Goal: Task Accomplishment & Management: Use online tool/utility

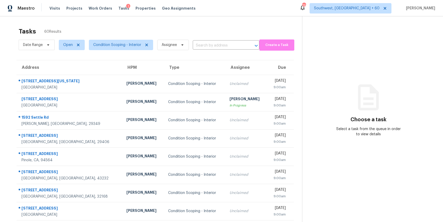
click at [208, 23] on div "Tasks 60 Results Date Range Open Condition Scoping - Interior Assignee ​ Create…" at bounding box center [221, 143] width 443 height 254
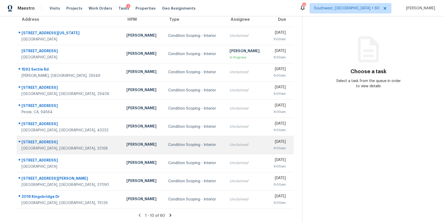
scroll to position [48, 0]
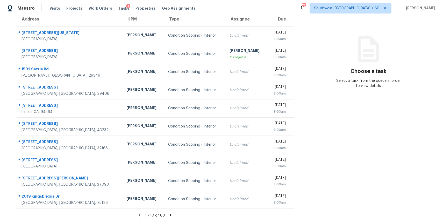
click at [168, 215] on icon at bounding box center [170, 214] width 5 height 5
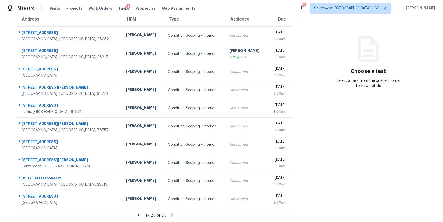
click at [170, 213] on icon at bounding box center [171, 214] width 5 height 5
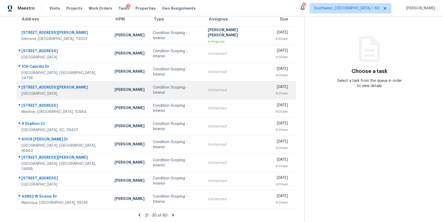
click at [188, 93] on td "Condition Scoping - Interior" at bounding box center [176, 90] width 55 height 18
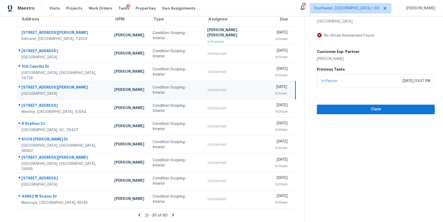
scroll to position [0, 0]
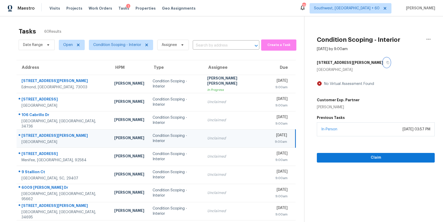
click at [387, 63] on icon "button" at bounding box center [388, 62] width 3 height 3
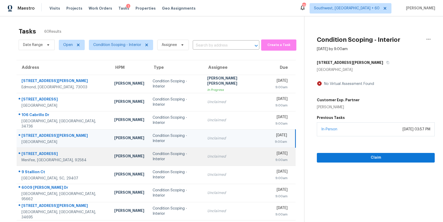
click at [179, 154] on div "Condition Scoping - Interior" at bounding box center [176, 156] width 46 height 10
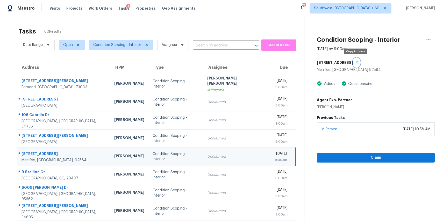
click at [357, 61] on icon "button" at bounding box center [357, 62] width 3 height 3
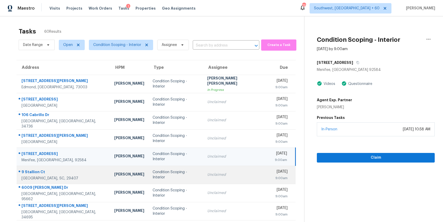
click at [220, 179] on td "Unclaimed" at bounding box center [237, 174] width 68 height 18
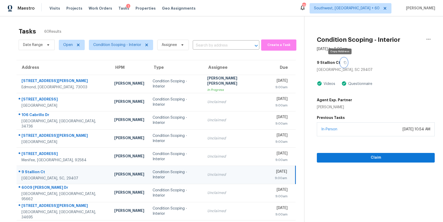
click at [340, 64] on button "button" at bounding box center [343, 62] width 7 height 9
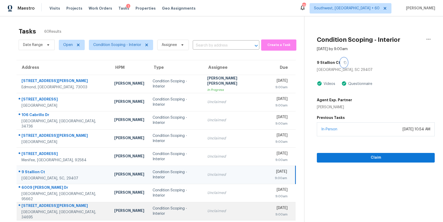
scroll to position [48, 0]
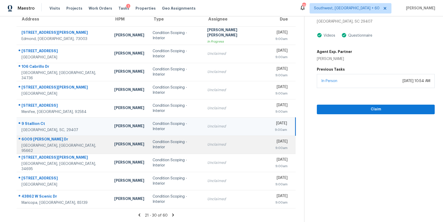
click at [222, 139] on td "Unclaimed" at bounding box center [237, 144] width 68 height 18
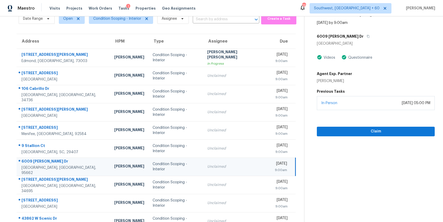
scroll to position [25, 0]
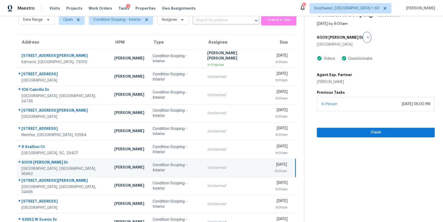
click at [367, 37] on icon "button" at bounding box center [368, 37] width 3 height 3
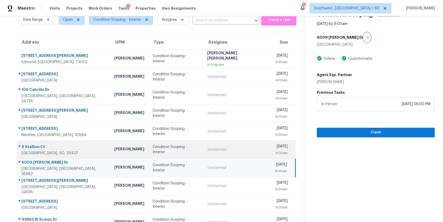
scroll to position [48, 0]
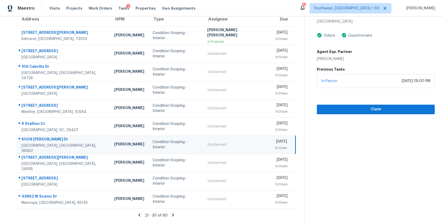
click at [171, 217] on div "21 - 30 of 60" at bounding box center [156, 214] width 296 height 5
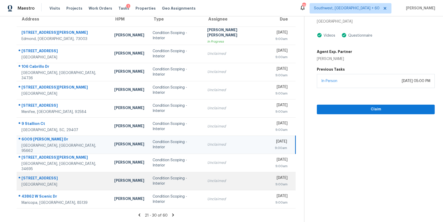
click at [188, 180] on div "Condition Scoping - Interior" at bounding box center [176, 180] width 46 height 10
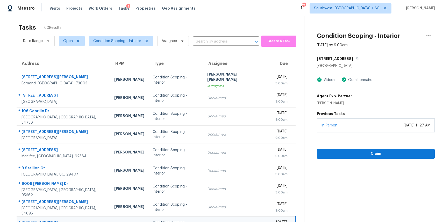
scroll to position [0, 0]
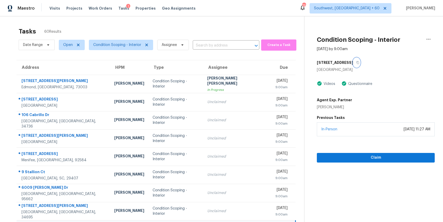
click at [353, 64] on button "button" at bounding box center [356, 62] width 7 height 9
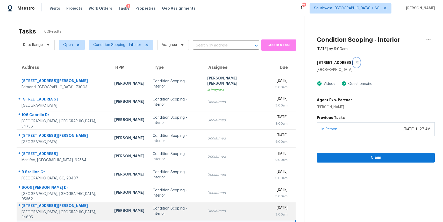
scroll to position [48, 0]
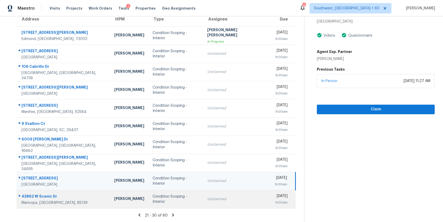
click at [231, 199] on div "Unclaimed" at bounding box center [236, 198] width 59 height 5
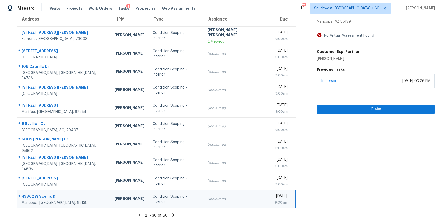
scroll to position [0, 0]
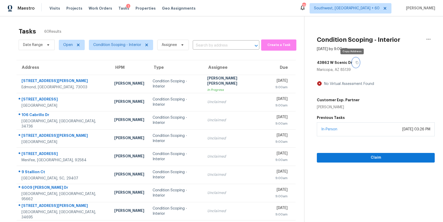
click at [356, 62] on icon "button" at bounding box center [357, 62] width 3 height 3
click at [352, 63] on button "button" at bounding box center [355, 62] width 7 height 9
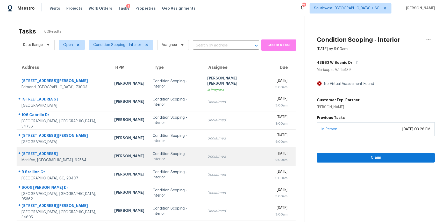
scroll to position [48, 0]
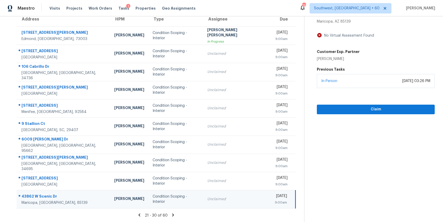
click at [171, 213] on icon at bounding box center [173, 214] width 5 height 5
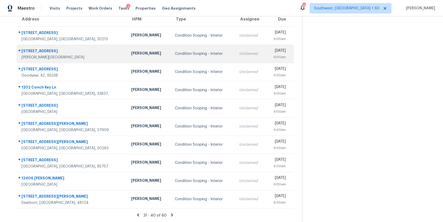
click at [235, 55] on td "Unclaimed" at bounding box center [250, 54] width 31 height 18
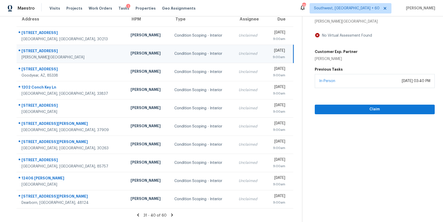
scroll to position [0, 0]
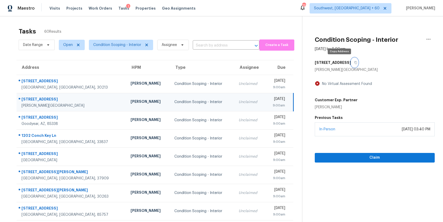
click at [351, 61] on button "button" at bounding box center [354, 62] width 7 height 9
click at [211, 42] on input "text" at bounding box center [219, 45] width 52 height 8
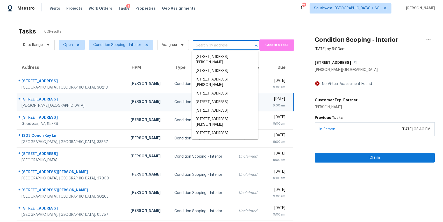
paste input "[STREET_ADDRESS][PERSON_NAME]"
type input "[STREET_ADDRESS][PERSON_NAME]"
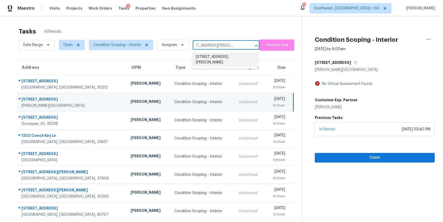
click at [227, 60] on li "[STREET_ADDRESS][PERSON_NAME]" at bounding box center [225, 60] width 67 height 14
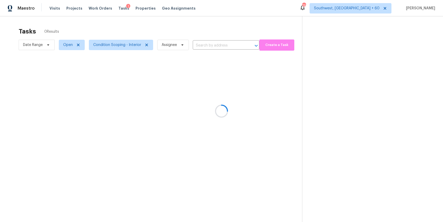
type input "[STREET_ADDRESS][PERSON_NAME]"
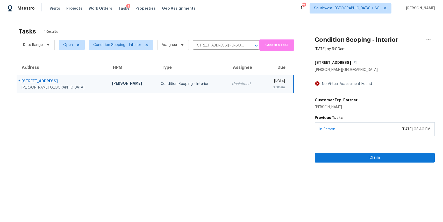
click at [266, 89] on div "9:00am" at bounding box center [275, 86] width 19 height 5
click at [367, 155] on span "Claim" at bounding box center [375, 157] width 112 height 6
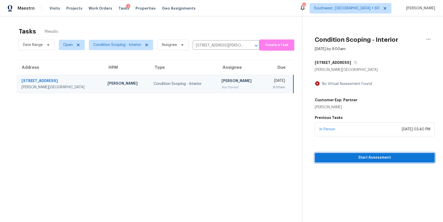
click at [371, 154] on span "Start Assessment" at bounding box center [375, 157] width 112 height 6
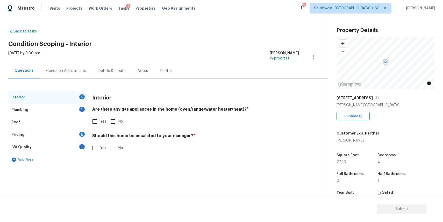
scroll to position [25, 0]
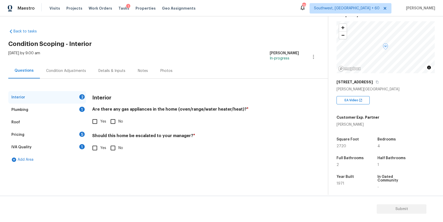
click at [72, 71] on div "Condition Adjustments" at bounding box center [66, 70] width 40 height 5
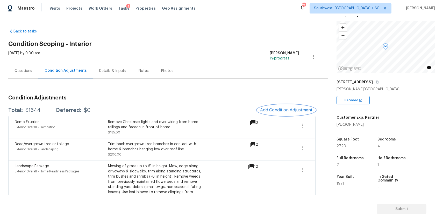
click at [292, 110] on span "Add Condition Adjustment" at bounding box center [286, 110] width 52 height 5
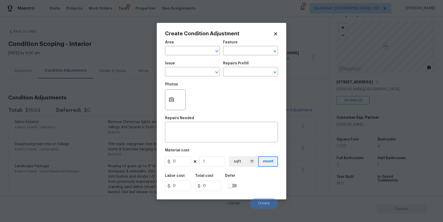
click at [193, 66] on div "Issue" at bounding box center [192, 64] width 55 height 7
click at [193, 70] on input "text" at bounding box center [185, 72] width 40 height 8
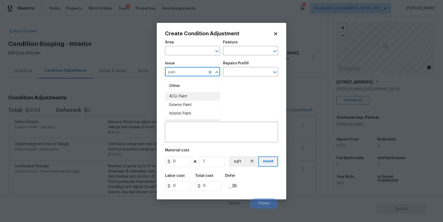
click at [209, 95] on li "ACQ: Paint" at bounding box center [192, 96] width 55 height 9
type input "ACQ: Paint"
click at [246, 72] on input "text" at bounding box center [243, 72] width 40 height 8
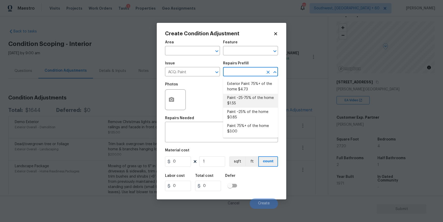
click at [259, 97] on li "Paint ~25-75% of the home $1.55" at bounding box center [250, 101] width 55 height 14
type input "Acquisition"
type textarea "Acquisition Scope: ~25 - 75% of the home needs interior paint"
type input "1.55"
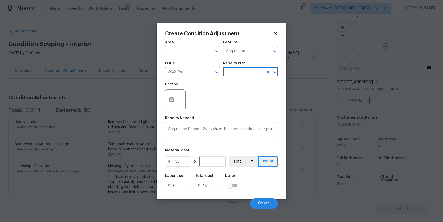
click at [211, 159] on input "1" at bounding box center [212, 161] width 26 height 10
type input "2"
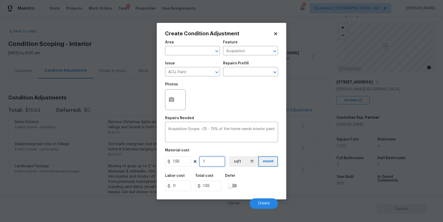
type input "3.1"
type input "27"
type input "41.85"
type input "272"
type input "421.6"
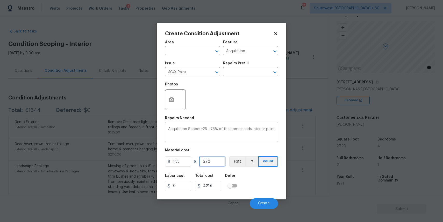
type input "2720"
type input "4216"
type input "2720"
click at [173, 98] on icon "button" at bounding box center [171, 99] width 5 height 5
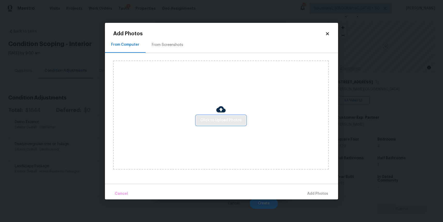
click at [216, 117] on span "Click to Upload Photos" at bounding box center [220, 120] width 41 height 6
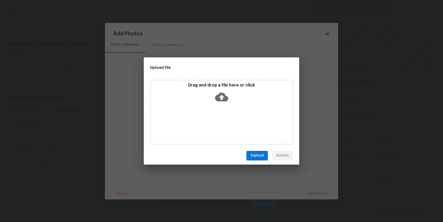
click at [216, 117] on div "Drag and drop a file here or click" at bounding box center [221, 112] width 143 height 65
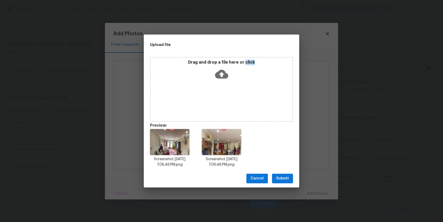
click at [284, 176] on span "Submit" at bounding box center [282, 178] width 13 height 6
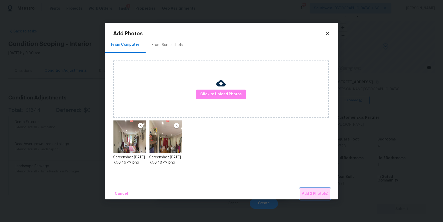
click at [319, 192] on span "Add 2 Photo(s)" at bounding box center [315, 193] width 26 height 6
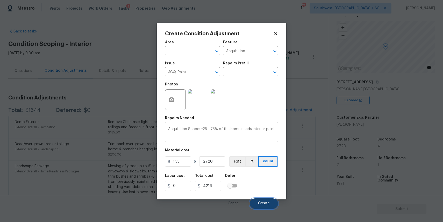
click at [265, 201] on button "Create" at bounding box center [264, 203] width 28 height 10
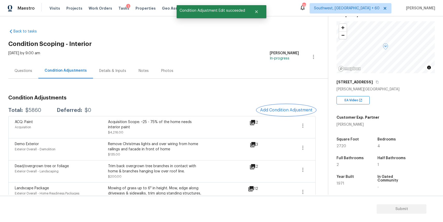
click at [290, 110] on span "Add Condition Adjustment" at bounding box center [286, 110] width 52 height 5
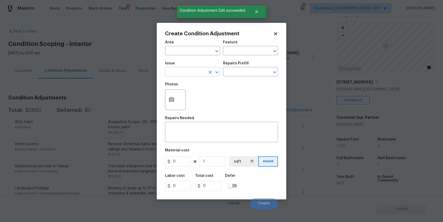
click at [199, 70] on input "text" at bounding box center [185, 72] width 40 height 8
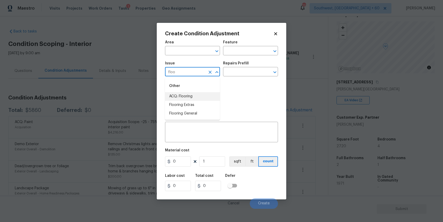
click at [197, 95] on li "ACQ: Flooring" at bounding box center [192, 96] width 55 height 9
type input "ACQ: Flooring"
click at [236, 78] on div "Issue ACQ: Flooring ​ Repairs Prefill ​" at bounding box center [221, 68] width 113 height 21
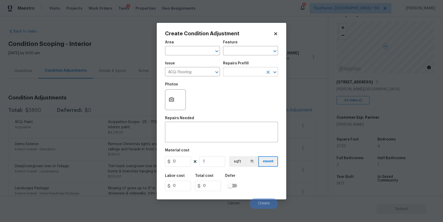
click at [246, 72] on input "text" at bounding box center [243, 72] width 40 height 8
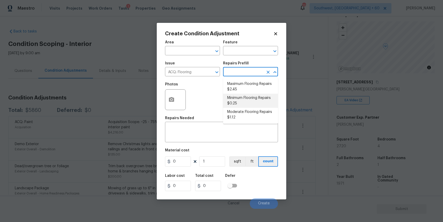
click at [263, 98] on li "Minimum Flooring Repairs $0.25" at bounding box center [250, 101] width 55 height 14
type input "Acquisition"
type textarea "Acquisition Scope: Minimum flooring repairs"
type input "0.25"
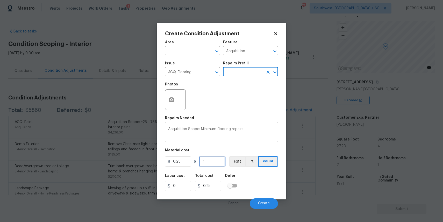
click at [214, 162] on input "1" at bounding box center [212, 161] width 26 height 10
type input "2"
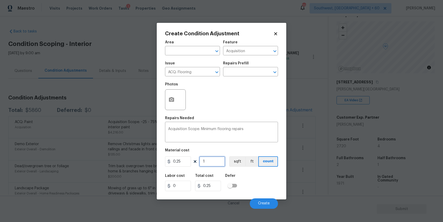
type input "0.5"
type input "27"
type input "6.75"
type input "272"
type input "68"
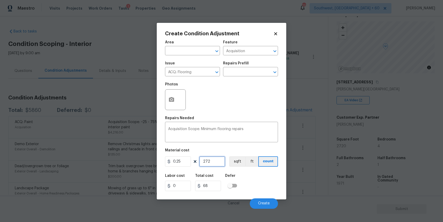
type input "2720"
type input "680"
type input "2720"
click at [275, 202] on button "Create" at bounding box center [264, 203] width 28 height 10
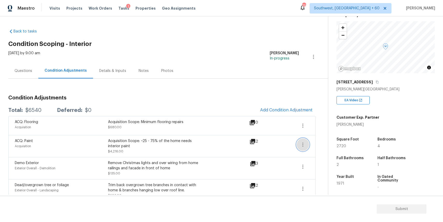
click at [302, 143] on icon "button" at bounding box center [303, 144] width 6 height 6
click at [319, 143] on div "Edit" at bounding box center [332, 143] width 40 height 5
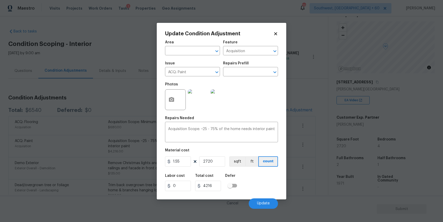
click at [306, 120] on body "Maestro Visits Projects Work Orders Tasks 1 Properties Geo Assignments 738 Sout…" at bounding box center [221, 111] width 443 height 222
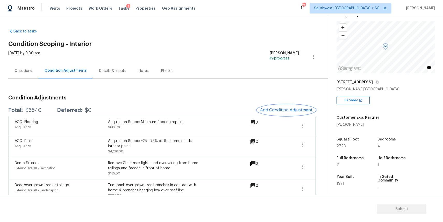
click at [301, 112] on button "Add Condition Adjustment" at bounding box center [286, 109] width 59 height 11
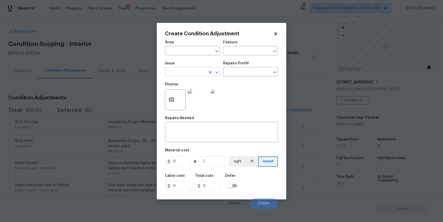
click at [189, 71] on input "text" at bounding box center [185, 72] width 40 height 8
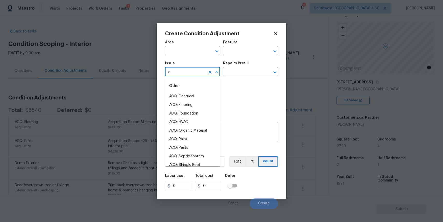
type input "c"
click at [93, 86] on body "Maestro Visits Projects Work Orders Tasks 1 Properties Geo Assignments 738 Sout…" at bounding box center [221, 111] width 443 height 222
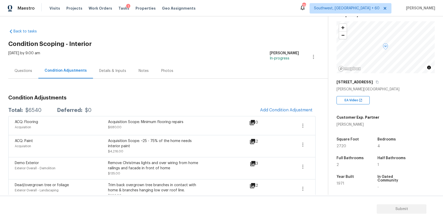
click at [30, 108] on div "$6540" at bounding box center [33, 110] width 16 height 5
copy div "$6540"
click at [32, 78] on div "Questions Condition Adjustments Details & Inputs Notes Photos" at bounding box center [168, 71] width 320 height 16
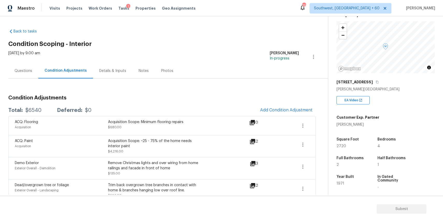
click at [35, 75] on div "Questions" at bounding box center [23, 70] width 30 height 15
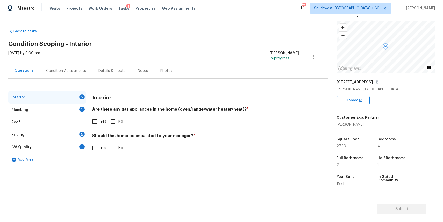
click at [92, 121] on input "Yes" at bounding box center [94, 121] width 11 height 11
checkbox input "true"
click at [115, 148] on input "No" at bounding box center [113, 147] width 11 height 11
checkbox input "true"
click at [81, 120] on div "Roof" at bounding box center [47, 122] width 78 height 12
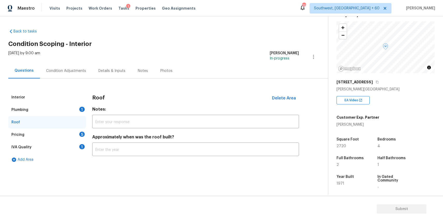
click at [87, 110] on div "Interior Plumbing 1 Roof Pricing 5 IVA Quality 1 Add Area Roof Delete Area Note…" at bounding box center [161, 128] width 307 height 75
click at [78, 113] on div "Plumbing 1" at bounding box center [47, 109] width 78 height 12
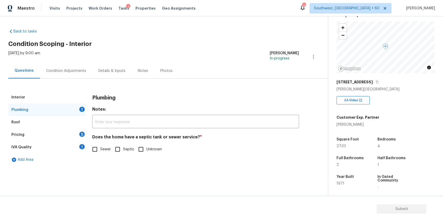
click at [104, 148] on span "Sewer" at bounding box center [105, 148] width 11 height 5
click at [100, 148] on input "Sewer" at bounding box center [94, 149] width 11 height 11
checkbox input "true"
click at [69, 134] on div "Pricing 5" at bounding box center [47, 134] width 78 height 12
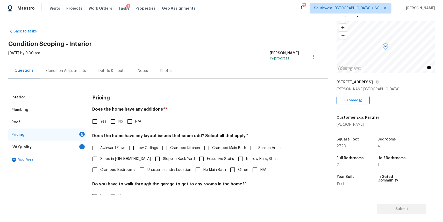
click at [137, 122] on span "N/A" at bounding box center [138, 121] width 6 height 5
click at [135, 122] on input "N/A" at bounding box center [129, 121] width 11 height 11
checkbox input "true"
click at [259, 169] on input "N/A" at bounding box center [255, 169] width 11 height 11
checkbox input "true"
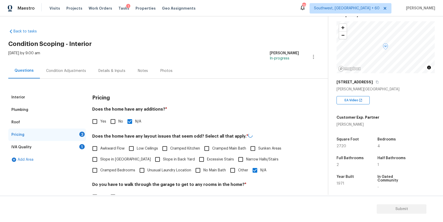
scroll to position [61, 0]
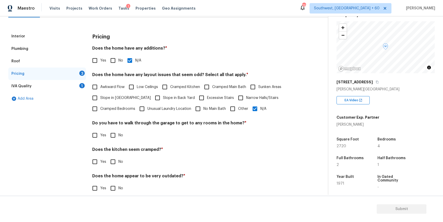
click at [111, 137] on input "No" at bounding box center [113, 135] width 11 height 11
checkbox input "true"
click at [116, 163] on input "No" at bounding box center [113, 161] width 11 height 11
checkbox input "true"
click at [108, 197] on section "Submit" at bounding box center [221, 208] width 443 height 26
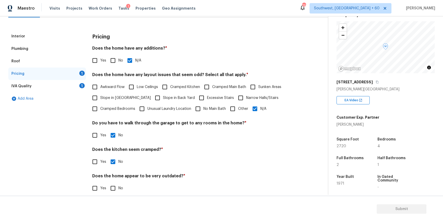
click at [113, 184] on input "No" at bounding box center [113, 187] width 11 height 11
checkbox input "true"
click at [82, 83] on div "1" at bounding box center [81, 85] width 5 height 5
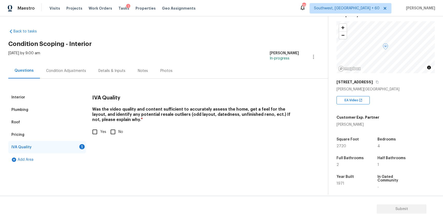
click at [99, 134] on input "Yes" at bounding box center [94, 131] width 11 height 11
checkbox input "true"
click at [81, 67] on div "Condition Adjustments" at bounding box center [66, 70] width 52 height 15
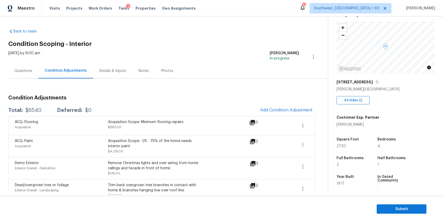
click at [37, 113] on div "Total: $6540 Deferred: $0 Add Condition Adjustment" at bounding box center [161, 109] width 307 height 11
copy div "$6540"
click at [21, 69] on div "Questions" at bounding box center [24, 70] width 18 height 5
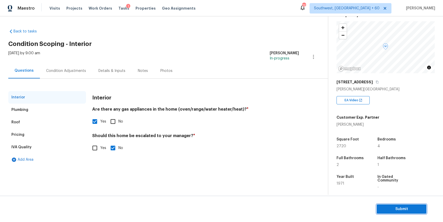
click at [399, 208] on span "Submit" at bounding box center [401, 208] width 41 height 6
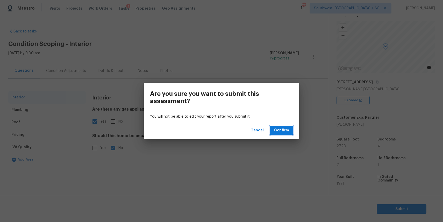
click at [284, 131] on span "Confirm" at bounding box center [281, 130] width 15 height 6
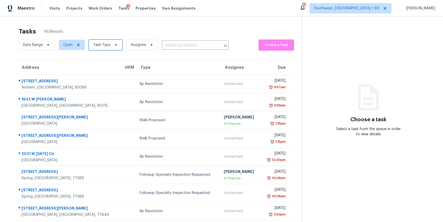
click at [110, 48] on span "Task Type" at bounding box center [105, 45] width 33 height 10
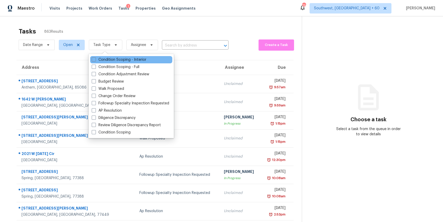
click at [135, 56] on div "Condition Scoping - Interior" at bounding box center [131, 59] width 82 height 7
click at [136, 61] on label "Condition Scoping - Interior" at bounding box center [119, 59] width 55 height 5
click at [95, 60] on input "Condition Scoping - Interior" at bounding box center [93, 58] width 3 height 3
checkbox input "true"
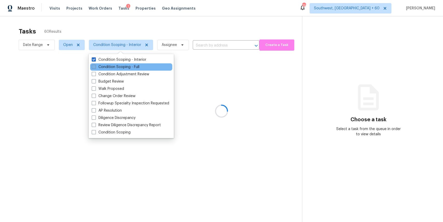
click at [134, 65] on label "Condition Scoping - Full" at bounding box center [116, 66] width 48 height 5
click at [95, 65] on input "Condition Scoping - Full" at bounding box center [93, 65] width 3 height 3
checkbox input "true"
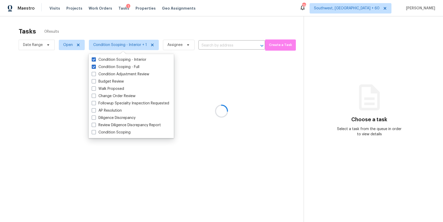
click at [147, 31] on div at bounding box center [221, 111] width 443 height 222
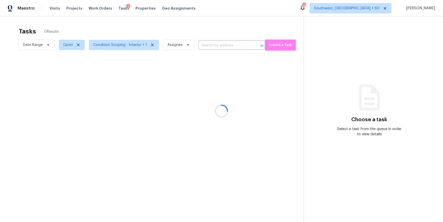
click at [129, 42] on div at bounding box center [221, 111] width 443 height 222
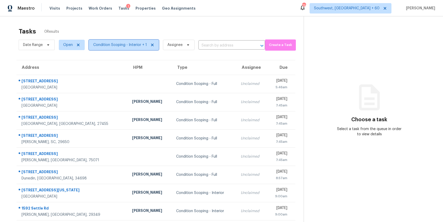
click at [129, 42] on span "Condition Scoping - Interior + 1" at bounding box center [124, 45] width 70 height 10
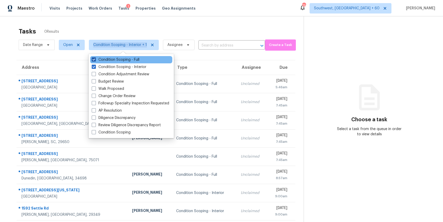
click at [134, 59] on label "Condition Scoping - Full" at bounding box center [116, 59] width 48 height 5
click at [95, 59] on input "Condition Scoping - Full" at bounding box center [93, 58] width 3 height 3
checkbox input "false"
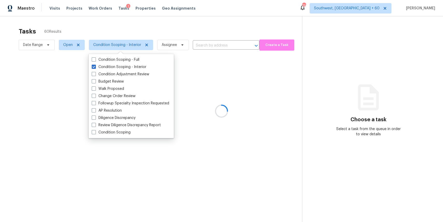
click at [156, 34] on div at bounding box center [221, 111] width 443 height 222
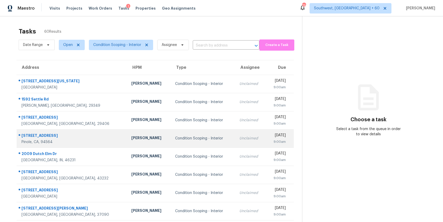
scroll to position [48, 0]
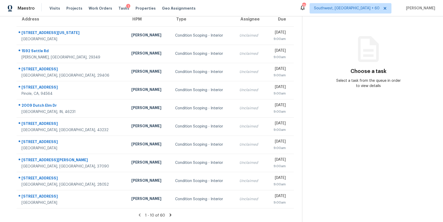
click at [168, 214] on icon at bounding box center [170, 214] width 5 height 5
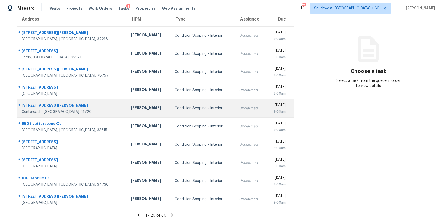
click at [199, 104] on td "Condition Scoping - Interior" at bounding box center [202, 108] width 65 height 18
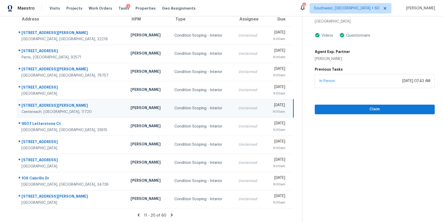
scroll to position [0, 0]
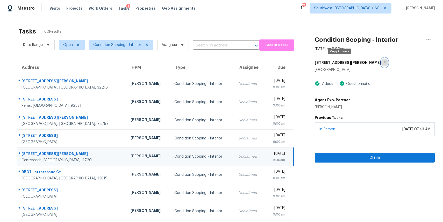
click at [385, 61] on icon "button" at bounding box center [386, 62] width 3 height 3
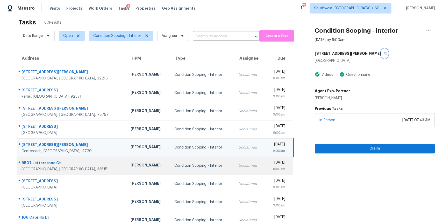
scroll to position [9, 0]
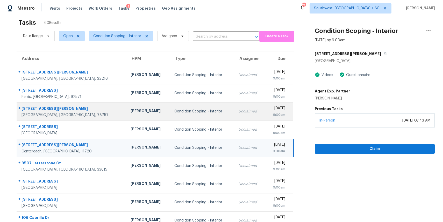
click at [179, 114] on td "Condition Scoping - Interior" at bounding box center [202, 111] width 64 height 18
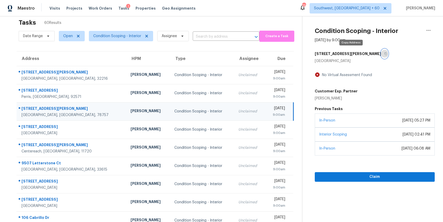
click at [381, 53] on button "button" at bounding box center [384, 53] width 7 height 9
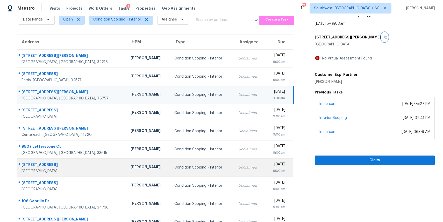
scroll to position [30, 0]
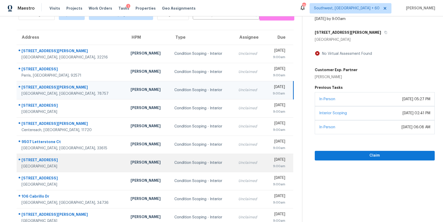
click at [178, 169] on td "Condition Scoping - Interior" at bounding box center [202, 162] width 64 height 18
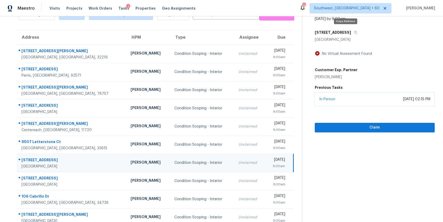
click at [347, 26] on div "Condition Scoping - Interior [DATE] by 9:00am [STREET_ADDRESS] No Virtual Asses…" at bounding box center [368, 59] width 132 height 146
click at [354, 31] on icon "button" at bounding box center [355, 32] width 3 height 3
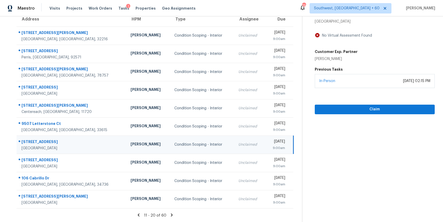
click at [171, 215] on icon at bounding box center [172, 214] width 2 height 3
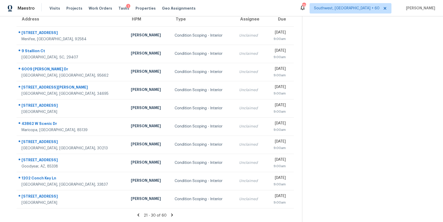
click at [170, 215] on icon at bounding box center [172, 214] width 5 height 5
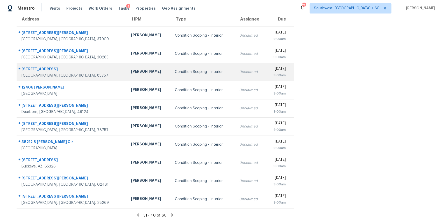
click at [196, 69] on div "Condition Scoping - Interior" at bounding box center [203, 71] width 56 height 5
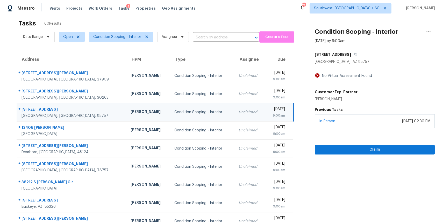
scroll to position [1, 0]
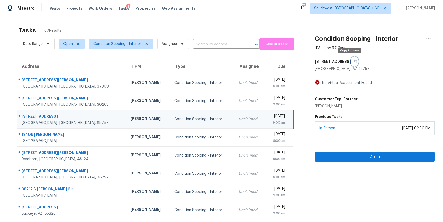
click at [354, 60] on icon "button" at bounding box center [355, 61] width 3 height 3
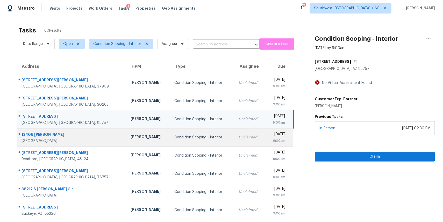
click at [193, 141] on td "Condition Scoping - Interior" at bounding box center [202, 137] width 64 height 18
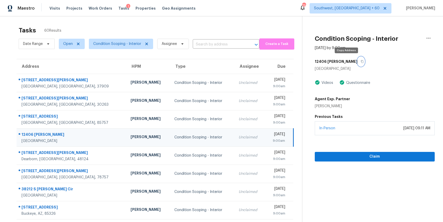
click at [358, 59] on button "button" at bounding box center [361, 61] width 7 height 9
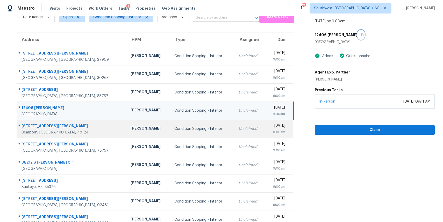
scroll to position [34, 0]
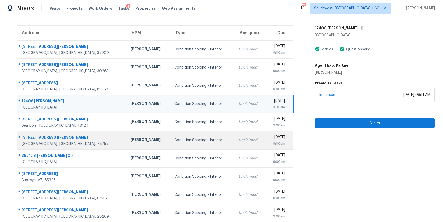
click at [174, 142] on div "Condition Scoping - Interior" at bounding box center [202, 139] width 56 height 5
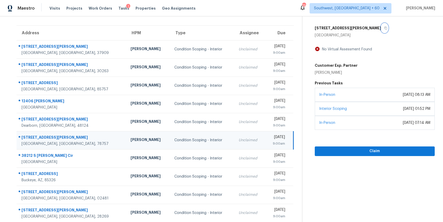
click at [381, 27] on button "button" at bounding box center [384, 27] width 7 height 9
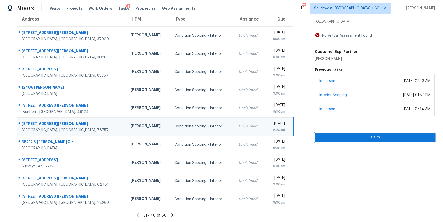
click at [353, 138] on span "Claim" at bounding box center [375, 137] width 112 height 6
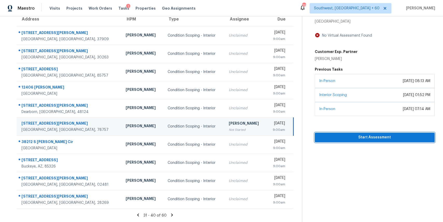
click at [384, 136] on span "Start Assessment" at bounding box center [375, 137] width 112 height 6
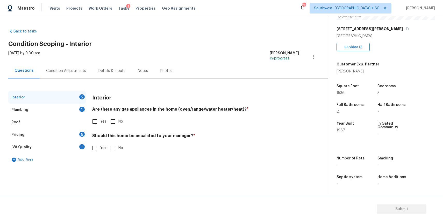
scroll to position [80, 0]
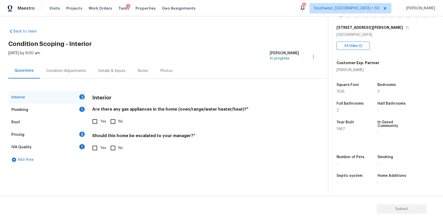
click at [95, 118] on input "Yes" at bounding box center [94, 121] width 11 height 11
checkbox input "true"
click at [116, 147] on input "No" at bounding box center [113, 147] width 11 height 11
checkbox input "true"
click at [82, 110] on div "1" at bounding box center [81, 108] width 5 height 5
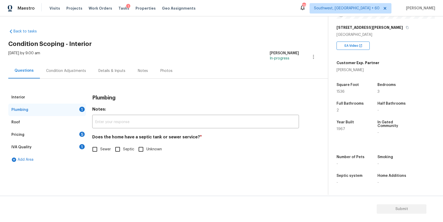
click at [105, 152] on label "Sewer" at bounding box center [100, 149] width 22 height 11
click at [100, 152] on input "Sewer" at bounding box center [94, 149] width 11 height 11
checkbox input "true"
click at [57, 130] on div "Pricing 5" at bounding box center [47, 134] width 78 height 12
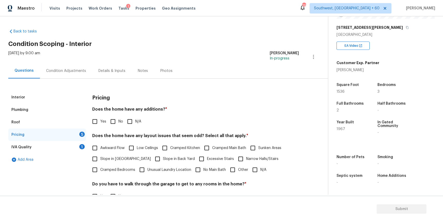
click at [128, 120] on input "N/A" at bounding box center [129, 121] width 11 height 11
checkbox input "true"
click at [256, 173] on input "N/A" at bounding box center [255, 169] width 11 height 11
checkbox input "true"
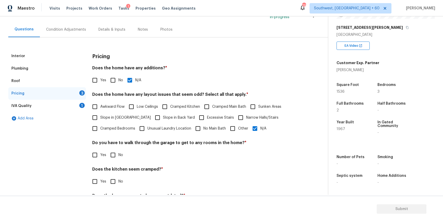
scroll to position [68, 0]
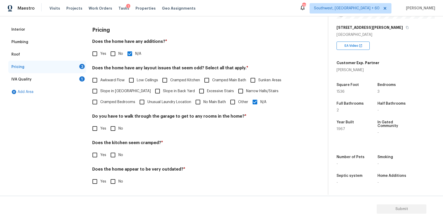
click at [116, 133] on input "No" at bounding box center [113, 128] width 11 height 11
checkbox input "true"
click at [111, 162] on div "Pricing Does the home have any additions? * Yes No N/A Does the home have any l…" at bounding box center [195, 108] width 207 height 170
click at [111, 162] on div "Pricing Does the home have any additions? * Yes No N/A Does the home have any l…" at bounding box center [195, 107] width 207 height 169
click at [114, 158] on input "No" at bounding box center [113, 154] width 11 height 11
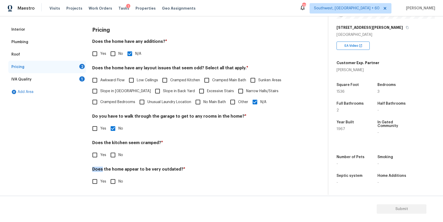
checkbox input "true"
click at [115, 175] on div "Does the home appear to be very outdated? * Yes No" at bounding box center [195, 177] width 207 height 20
click at [113, 186] on input "No" at bounding box center [113, 181] width 11 height 11
checkbox input "true"
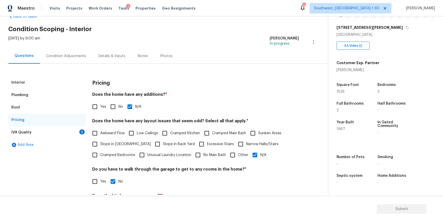
scroll to position [0, 0]
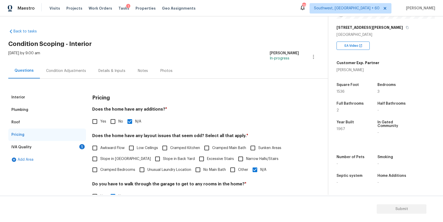
click at [80, 145] on div "1" at bounding box center [81, 146] width 5 height 5
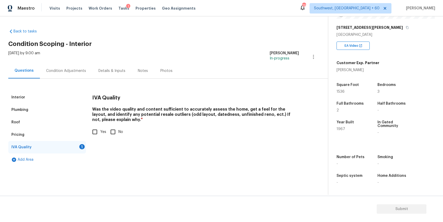
click at [92, 136] on input "Yes" at bounding box center [94, 131] width 11 height 11
checkbox input "true"
click at [78, 73] on div "Condition Adjustments" at bounding box center [66, 70] width 52 height 15
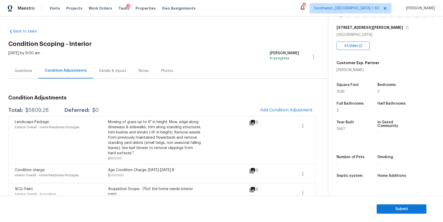
scroll to position [50, 0]
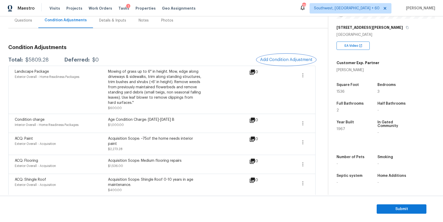
click at [294, 61] on span "Add Condition Adjustment" at bounding box center [286, 59] width 52 height 5
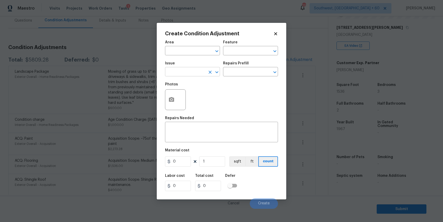
click at [188, 71] on input "text" at bounding box center [185, 72] width 40 height 8
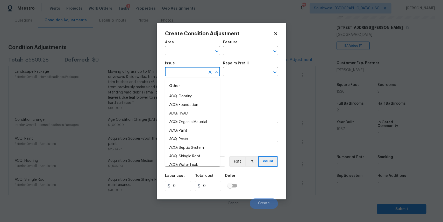
click at [188, 71] on input "text" at bounding box center [185, 72] width 40 height 8
click at [188, 93] on li "ACQ: Paint" at bounding box center [192, 96] width 55 height 9
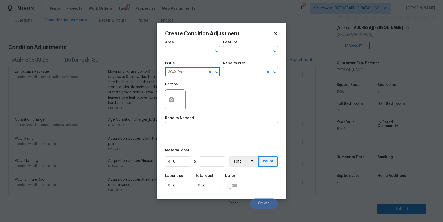
type input "ACQ: Paint"
click at [235, 74] on input "text" at bounding box center [243, 72] width 40 height 8
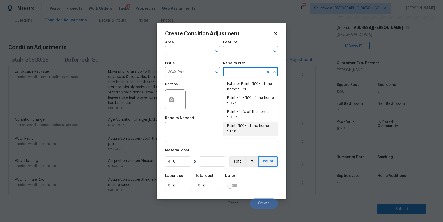
click at [247, 133] on li "Paint 75%+ of the home $1.48" at bounding box center [250, 129] width 55 height 14
type input "Acquisition"
type textarea "Acquisition Scope: 75%+ of the home will likely require interior paint"
type input "1.48"
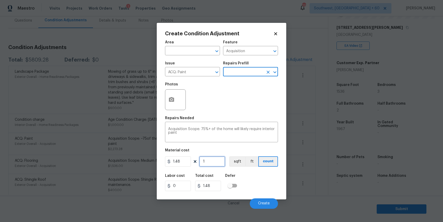
click at [215, 161] on input "1" at bounding box center [212, 161] width 26 height 10
type input "0"
type input "1"
type input "1.48"
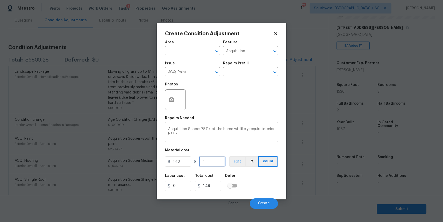
type input "15"
type input "22.2"
type input "153"
type input "226.44"
type input "1536"
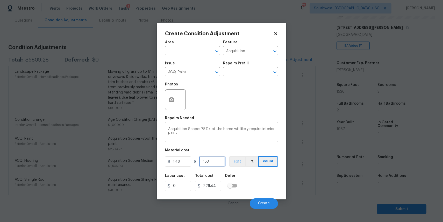
type input "2273.28"
type input "1536"
click at [176, 96] on button "button" at bounding box center [171, 99] width 12 height 20
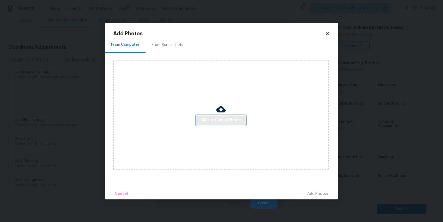
click at [212, 119] on span "Click to Upload Photos" at bounding box center [220, 120] width 41 height 6
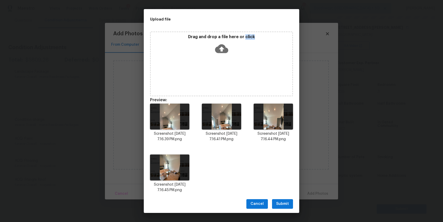
click at [284, 201] on span "Submit" at bounding box center [282, 203] width 13 height 6
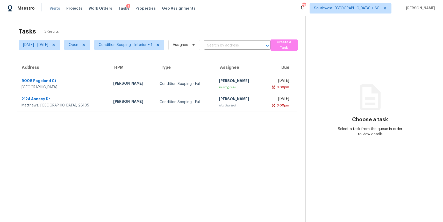
click at [53, 9] on span "Visits" at bounding box center [54, 8] width 11 height 5
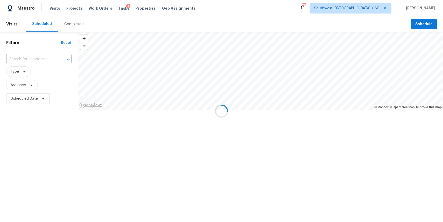
click at [79, 25] on div at bounding box center [221, 111] width 443 height 222
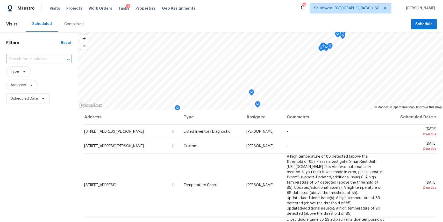
click at [79, 25] on div "Completed" at bounding box center [73, 24] width 19 height 5
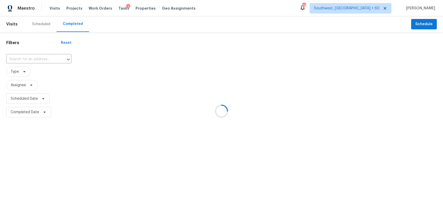
click at [58, 60] on div at bounding box center [64, 59] width 13 height 7
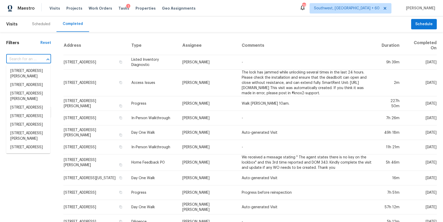
click at [40, 60] on div at bounding box center [44, 59] width 13 height 7
paste input "1335 Tannahill Way, Clarksville, TN 37043"
type input "1335 Tannahill Way, Clarksville, TN 37043"
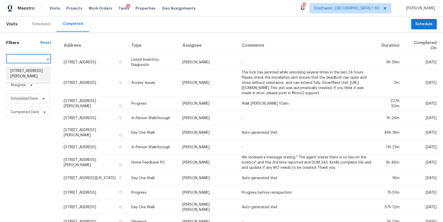
click at [26, 74] on li "1335 Tannahill Way, Clarksville, TN 37043" at bounding box center [28, 74] width 44 height 14
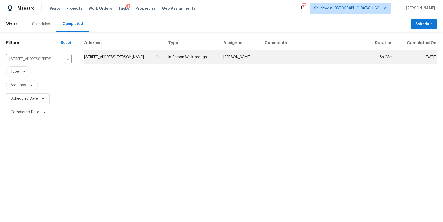
click at [219, 52] on td "In-Person Walkthrough" at bounding box center [191, 57] width 55 height 15
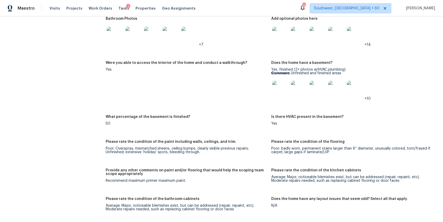
scroll to position [849, 0]
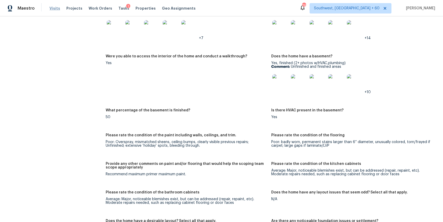
click at [49, 8] on span "Visits" at bounding box center [54, 8] width 11 height 5
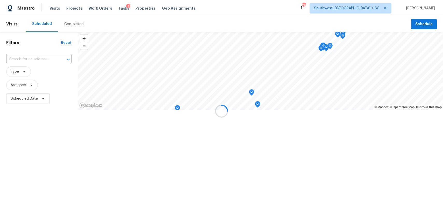
click at [76, 24] on div at bounding box center [221, 111] width 443 height 222
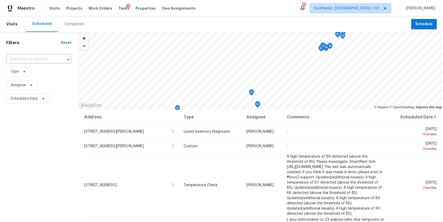
click at [73, 21] on div "Completed" at bounding box center [74, 24] width 32 height 16
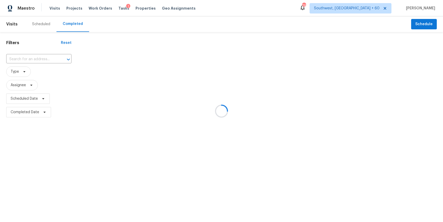
click at [38, 59] on div at bounding box center [221, 111] width 443 height 222
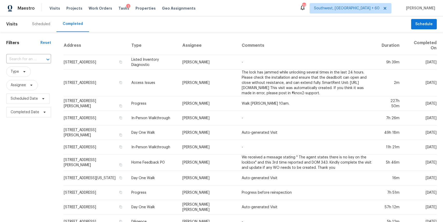
click at [38, 59] on div at bounding box center [44, 59] width 13 height 7
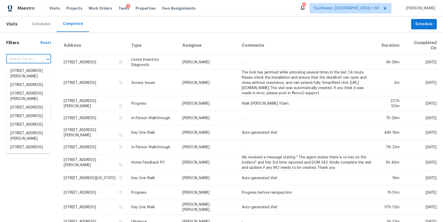
paste input "25349 Silverwood Ln, Menifee, CA 92584"
type input "25349 Silverwood Ln, Menifee, CA 92584"
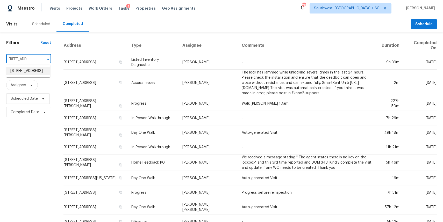
click at [41, 75] on li "25349 Silverwood Ln, Menifee, CA 92584" at bounding box center [28, 71] width 44 height 9
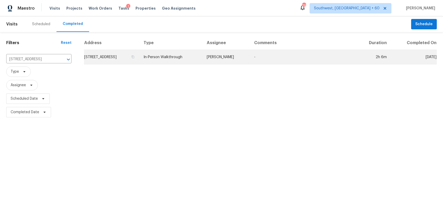
click at [249, 58] on td "Joshua Peterson" at bounding box center [226, 57] width 47 height 15
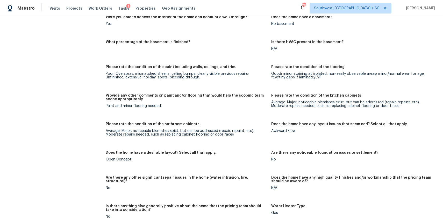
scroll to position [683, 0]
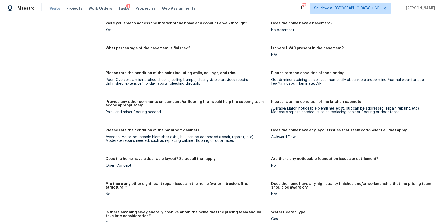
click at [55, 8] on span "Visits" at bounding box center [54, 8] width 11 height 5
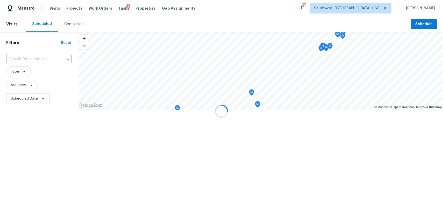
click at [74, 22] on div at bounding box center [221, 111] width 443 height 222
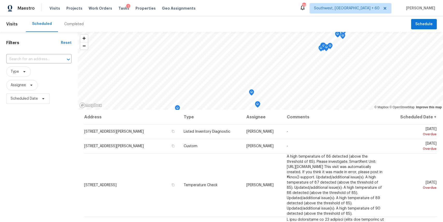
click at [74, 22] on div "Completed" at bounding box center [73, 24] width 19 height 5
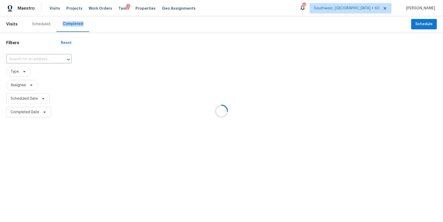
click at [74, 22] on div at bounding box center [221, 111] width 443 height 222
click at [34, 60] on div at bounding box center [221, 111] width 443 height 222
click at [29, 55] on div at bounding box center [221, 111] width 443 height 222
click at [29, 55] on input "text" at bounding box center [31, 59] width 51 height 8
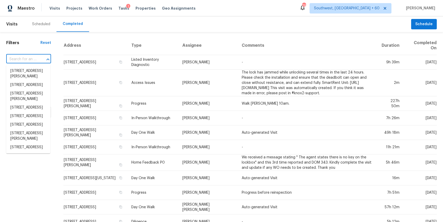
click at [29, 55] on input "text" at bounding box center [21, 59] width 30 height 8
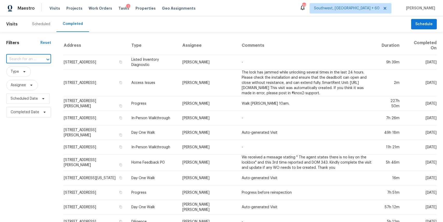
click at [29, 55] on input "text" at bounding box center [21, 59] width 30 height 8
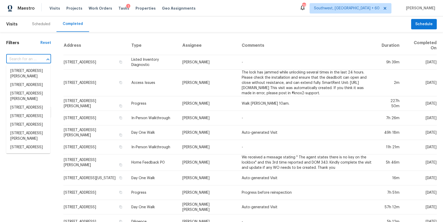
paste input "9 Stallion Ct, Charleston, SC 29407"
type input "9 Stallion Ct, Charleston, SC 29407"
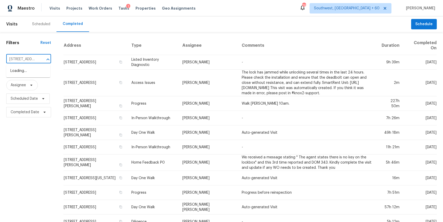
scroll to position [0, 33]
click at [41, 75] on li "9 Stallion Ct, Charleston, SC 29407" at bounding box center [28, 71] width 44 height 9
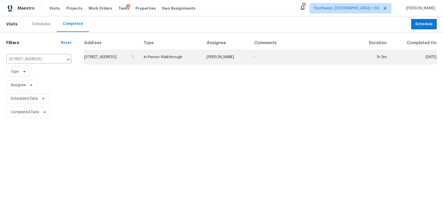
click at [229, 60] on td "[PERSON_NAME]" at bounding box center [226, 57] width 47 height 15
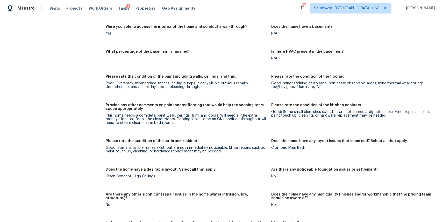
scroll to position [746, 0]
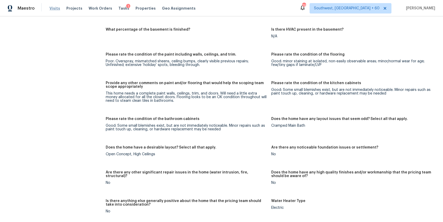
click at [52, 9] on span "Visits" at bounding box center [54, 8] width 11 height 5
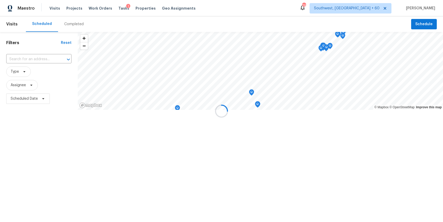
click at [73, 24] on div at bounding box center [221, 111] width 443 height 222
click at [73, 24] on div "Completed" at bounding box center [73, 24] width 19 height 5
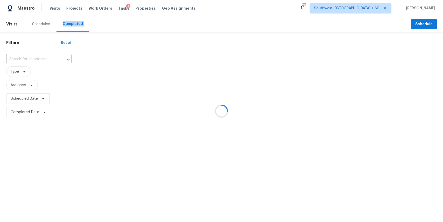
click at [73, 24] on div at bounding box center [221, 111] width 443 height 222
click at [37, 60] on div at bounding box center [221, 111] width 443 height 222
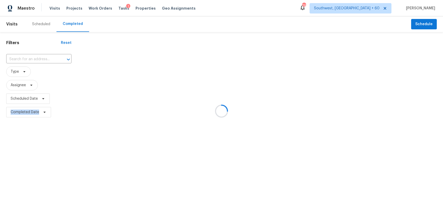
click at [31, 56] on input "text" at bounding box center [31, 59] width 51 height 8
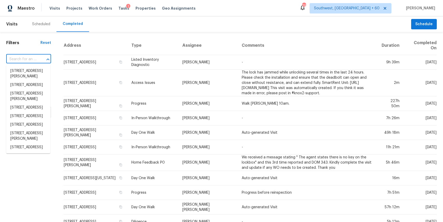
click at [31, 56] on input "text" at bounding box center [21, 59] width 30 height 8
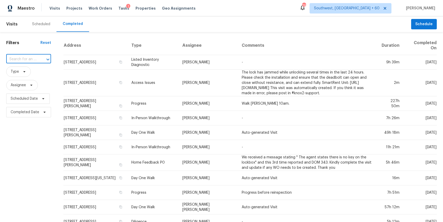
click at [31, 56] on input "text" at bounding box center [21, 59] width 30 height 8
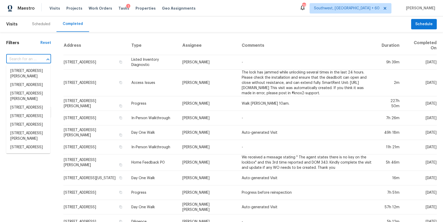
click at [31, 56] on input "text" at bounding box center [21, 59] width 30 height 8
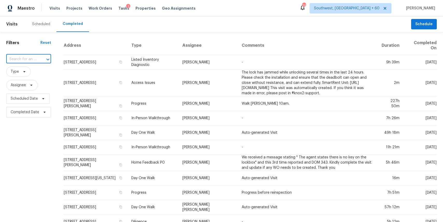
click at [31, 56] on input "text" at bounding box center [21, 59] width 30 height 8
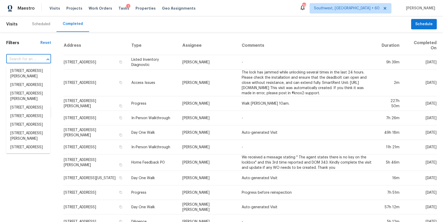
paste input "6009 Anthony Dr, Orangevale, CA 95662"
type input "6009 Anthony Dr, Orangevale, CA 95662"
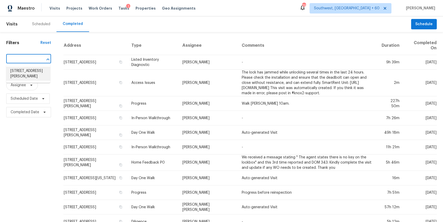
click at [25, 79] on li "6009 Anthony Dr, Orangevale, CA 95662" at bounding box center [28, 74] width 44 height 14
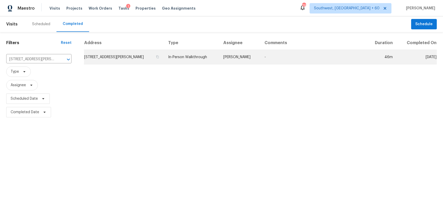
click at [251, 62] on td "[PERSON_NAME]" at bounding box center [239, 57] width 41 height 15
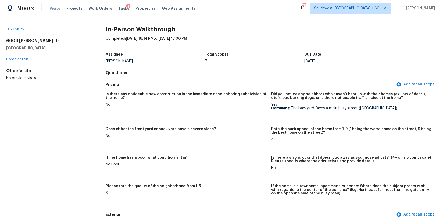
click at [54, 9] on span "Visits" at bounding box center [54, 8] width 11 height 5
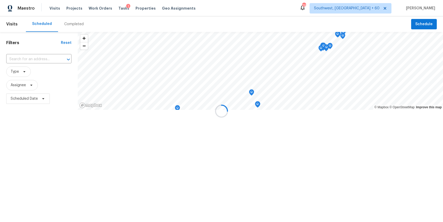
click at [69, 19] on div at bounding box center [221, 111] width 443 height 222
click at [76, 24] on div at bounding box center [221, 111] width 443 height 222
click at [76, 24] on div "Completed" at bounding box center [73, 24] width 19 height 5
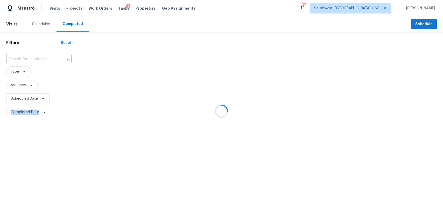
click at [76, 24] on div at bounding box center [221, 111] width 443 height 222
click at [39, 58] on div at bounding box center [221, 111] width 443 height 222
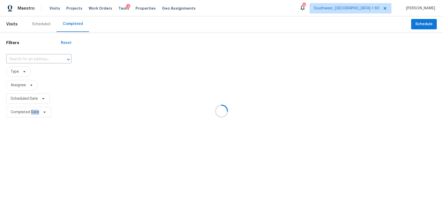
click at [39, 58] on div at bounding box center [221, 111] width 443 height 222
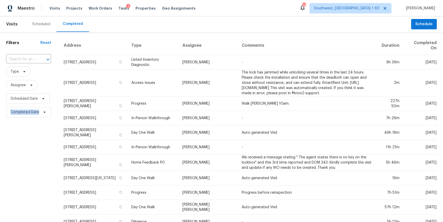
click at [39, 58] on div at bounding box center [44, 59] width 13 height 7
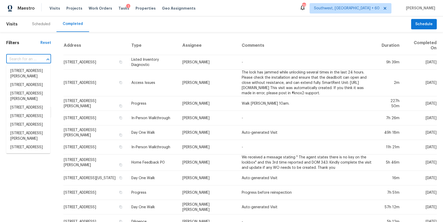
paste input "962 River Ter, New Braunfels, TX 78130"
type input "962 River Ter, New Braunfels, TX 78130"
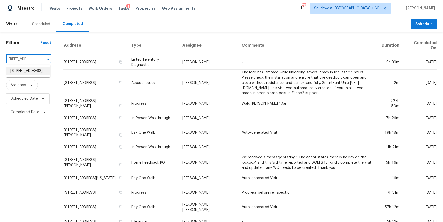
click at [39, 75] on li "962 River Ter, New Braunfels, TX 78130" at bounding box center [28, 71] width 44 height 9
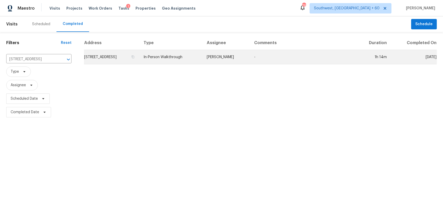
click at [280, 62] on td "-" at bounding box center [303, 57] width 106 height 15
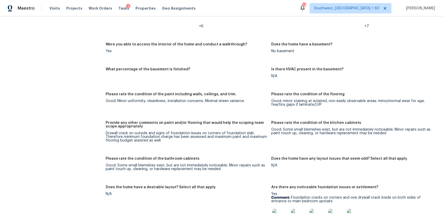
scroll to position [868, 0]
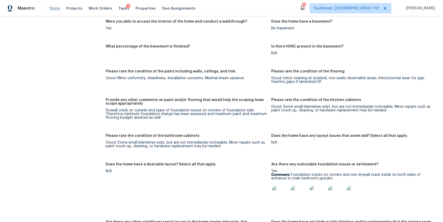
click at [53, 9] on span "Visits" at bounding box center [54, 8] width 11 height 5
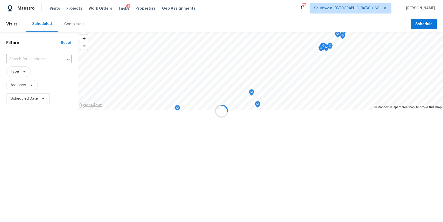
click at [72, 21] on div at bounding box center [221, 111] width 443 height 222
click at [72, 22] on div "Completed" at bounding box center [73, 24] width 19 height 5
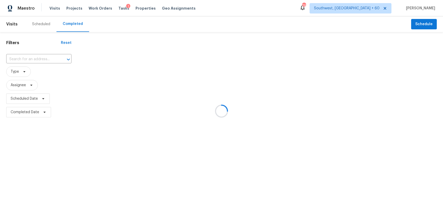
click at [45, 56] on div at bounding box center [221, 111] width 443 height 222
click at [65, 56] on icon "Open" at bounding box center [68, 59] width 6 height 6
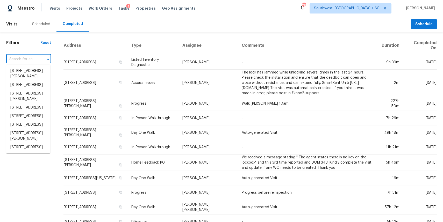
click at [45, 56] on icon "Close" at bounding box center [48, 59] width 6 height 6
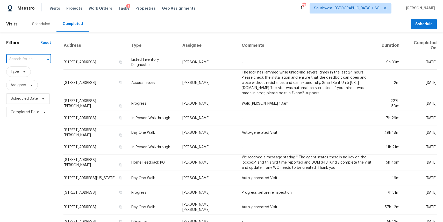
click at [45, 56] on icon "Open" at bounding box center [48, 59] width 6 height 6
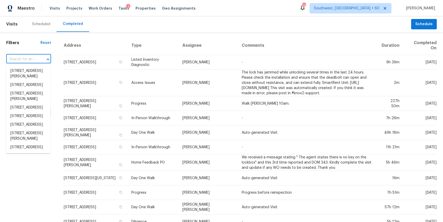
paste input "43862 W Scenic Dr, Maricopa, AZ 85139"
type input "43862 W Scenic Dr, Maricopa, AZ 85139"
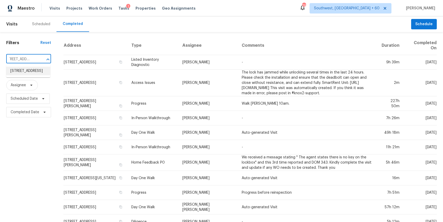
click at [30, 73] on li "43862 W Scenic Dr, Maricopa, AZ 85139" at bounding box center [28, 71] width 44 height 9
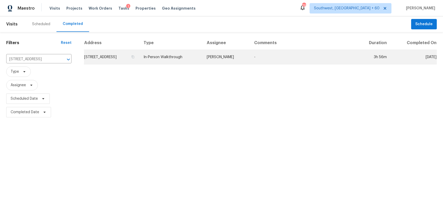
click at [250, 61] on td "[PERSON_NAME]" at bounding box center [226, 57] width 47 height 15
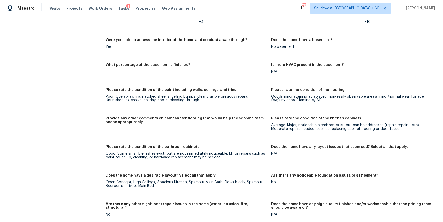
scroll to position [773, 0]
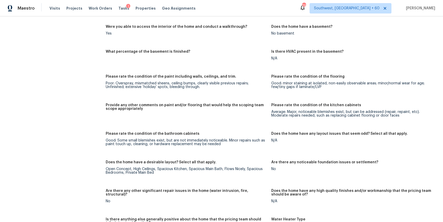
click at [52, 3] on div "Visits Projects Work Orders Tasks 1 Properties Geo Assignments" at bounding box center [125, 8] width 152 height 10
click at [54, 9] on span "Visits" at bounding box center [54, 8] width 11 height 5
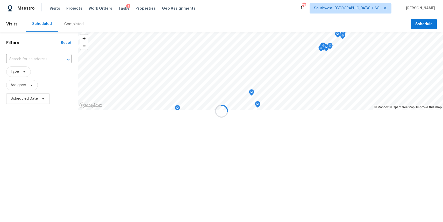
click at [74, 25] on div at bounding box center [221, 111] width 443 height 222
click at [74, 25] on div "Completed" at bounding box center [73, 24] width 19 height 5
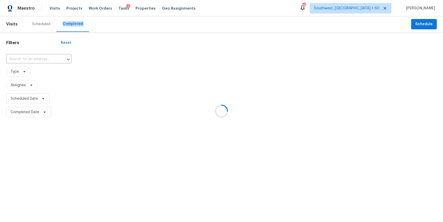
click at [46, 57] on div at bounding box center [221, 111] width 443 height 222
click at [32, 57] on div at bounding box center [221, 111] width 443 height 222
click at [32, 57] on input "text" at bounding box center [31, 59] width 51 height 8
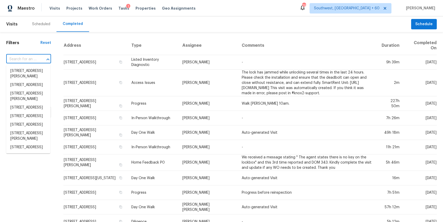
paste input "[STREET_ADDRESS][PERSON_NAME]"
type input "[STREET_ADDRESS][PERSON_NAME]"
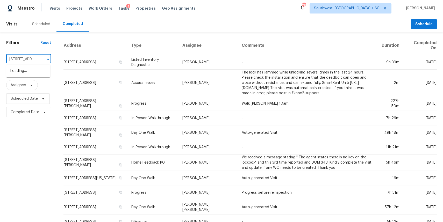
scroll to position [0, 34]
click at [25, 74] on li "[STREET_ADDRESS][PERSON_NAME]" at bounding box center [28, 74] width 44 height 14
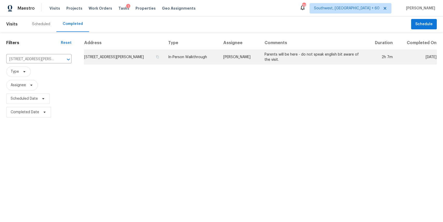
click at [208, 58] on td "In-Person Walkthrough" at bounding box center [191, 57] width 55 height 15
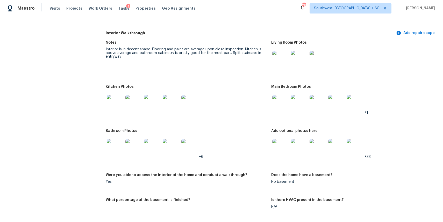
scroll to position [615, 0]
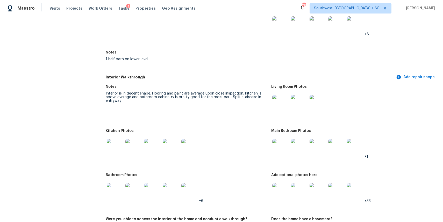
click at [281, 101] on img at bounding box center [280, 103] width 17 height 17
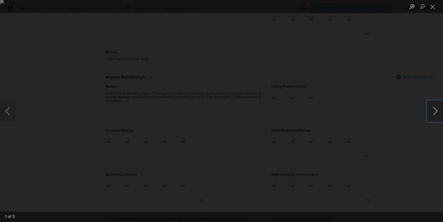
click at [435, 108] on button "Next image" at bounding box center [436, 111] width 16 height 21
click at [385, 105] on div "Lightbox" at bounding box center [221, 111] width 443 height 222
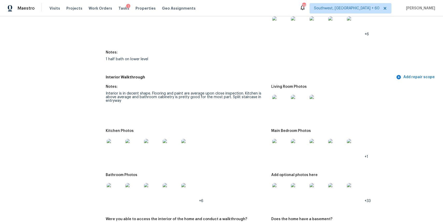
click at [281, 150] on img at bounding box center [280, 147] width 17 height 17
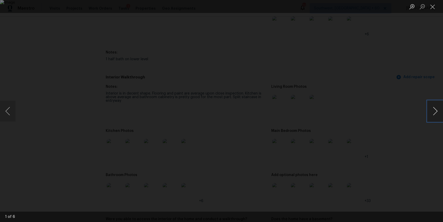
click at [434, 107] on button "Next image" at bounding box center [436, 111] width 16 height 21
click at [393, 109] on div "Lightbox" at bounding box center [221, 111] width 443 height 222
click at [401, 118] on div "Lightbox" at bounding box center [221, 111] width 443 height 222
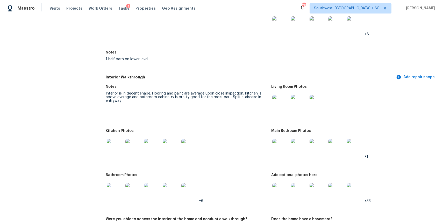
click at [316, 148] on img at bounding box center [318, 147] width 17 height 17
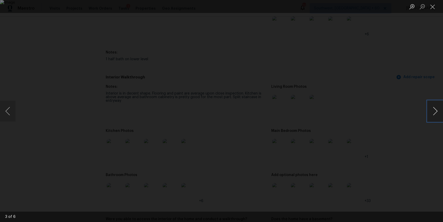
click at [441, 101] on button "Next image" at bounding box center [436, 111] width 16 height 21
click at [436, 108] on button "Next image" at bounding box center [436, 111] width 16 height 21
click at [9, 109] on button "Previous image" at bounding box center [8, 111] width 16 height 21
click at [437, 109] on button "Next image" at bounding box center [436, 111] width 16 height 21
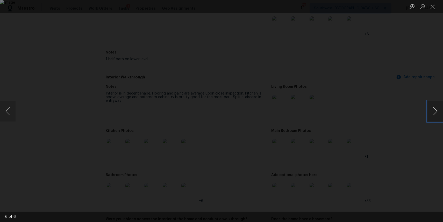
click at [437, 109] on button "Next image" at bounding box center [436, 111] width 16 height 21
click at [394, 76] on div "Lightbox" at bounding box center [221, 111] width 443 height 222
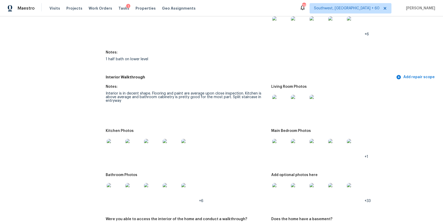
click at [284, 188] on img at bounding box center [280, 191] width 17 height 17
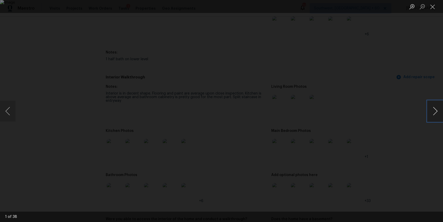
click at [434, 110] on button "Next image" at bounding box center [436, 111] width 16 height 21
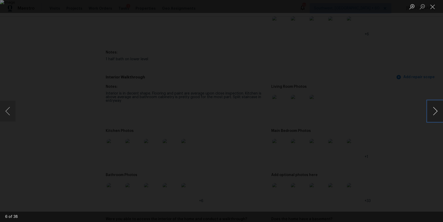
click at [434, 110] on button "Next image" at bounding box center [436, 111] width 16 height 21
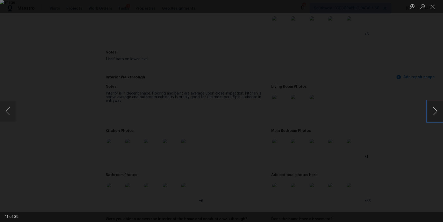
click at [434, 110] on button "Next image" at bounding box center [436, 111] width 16 height 21
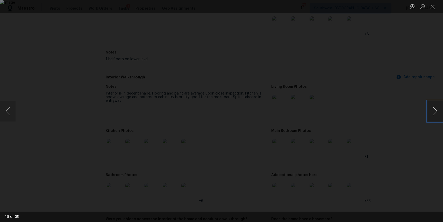
click at [433, 109] on button "Next image" at bounding box center [436, 111] width 16 height 21
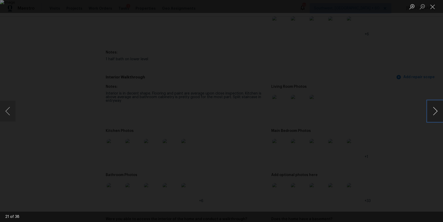
click at [433, 109] on button "Next image" at bounding box center [436, 111] width 16 height 21
click at [433, 110] on button "Next image" at bounding box center [436, 111] width 16 height 21
click at [419, 102] on div "Lightbox" at bounding box center [221, 111] width 443 height 222
click at [388, 80] on div "Lightbox" at bounding box center [221, 111] width 443 height 222
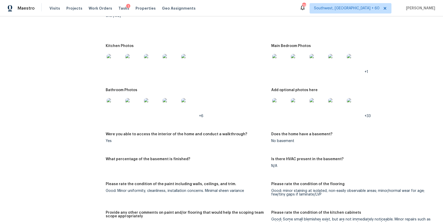
scroll to position [651, 0]
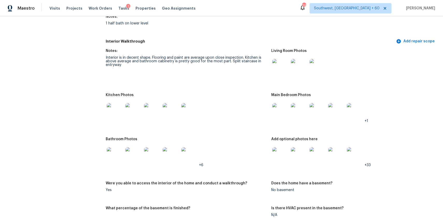
click at [115, 100] on div at bounding box center [115, 111] width 19 height 23
click at [119, 105] on img at bounding box center [115, 111] width 17 height 17
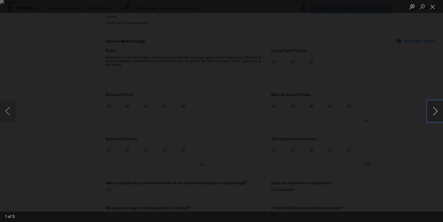
click at [438, 113] on button "Next image" at bounding box center [436, 111] width 16 height 21
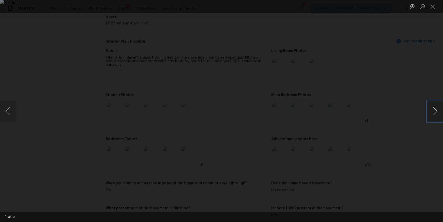
click at [438, 113] on button "Next image" at bounding box center [436, 111] width 16 height 21
click at [391, 59] on div "Lightbox" at bounding box center [221, 111] width 443 height 222
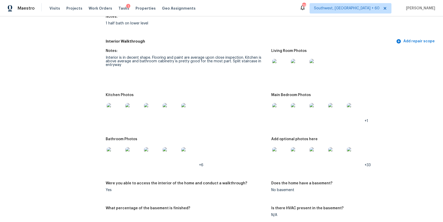
click at [117, 153] on img at bounding box center [115, 155] width 17 height 17
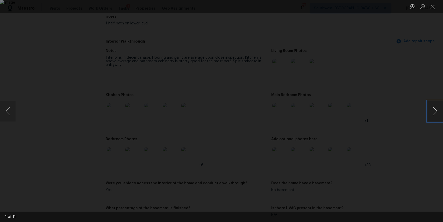
click at [439, 112] on button "Next image" at bounding box center [436, 111] width 16 height 21
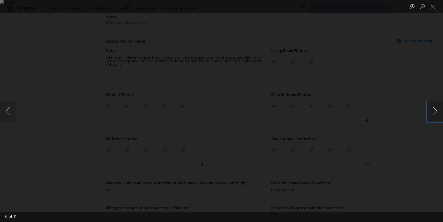
click at [439, 112] on button "Next image" at bounding box center [436, 111] width 16 height 21
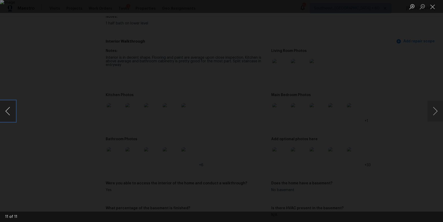
click at [9, 111] on button "Previous image" at bounding box center [8, 111] width 16 height 21
click at [435, 106] on button "Next image" at bounding box center [436, 111] width 16 height 21
click at [435, 107] on button "Next image" at bounding box center [436, 111] width 16 height 21
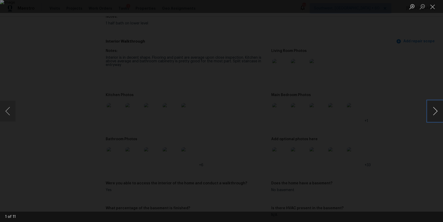
click at [435, 107] on button "Next image" at bounding box center [436, 111] width 16 height 21
click at [420, 76] on div "Lightbox" at bounding box center [221, 111] width 443 height 222
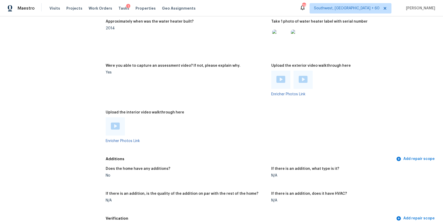
scroll to position [1056, 0]
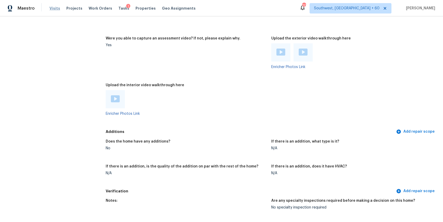
click at [53, 6] on span "Visits" at bounding box center [54, 8] width 11 height 5
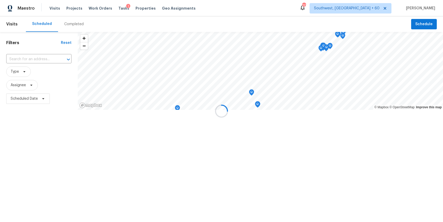
click at [88, 33] on div at bounding box center [221, 111] width 443 height 222
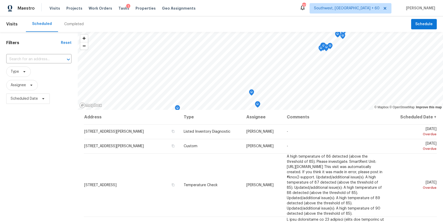
click at [76, 25] on div "Completed" at bounding box center [73, 24] width 19 height 5
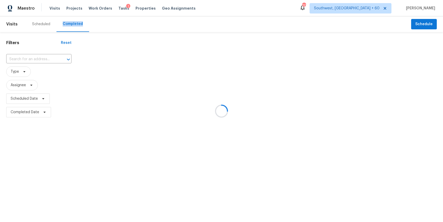
click at [76, 25] on div at bounding box center [221, 111] width 443 height 222
click at [34, 64] on div at bounding box center [221, 111] width 443 height 222
click at [41, 59] on div at bounding box center [221, 111] width 443 height 222
click at [58, 59] on div at bounding box center [64, 59] width 13 height 7
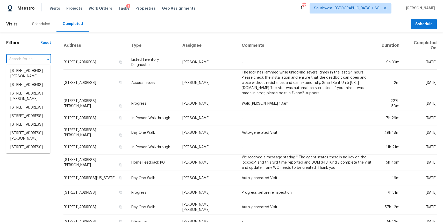
click at [41, 59] on div at bounding box center [44, 59] width 13 height 7
paste input "93 Joan Ave, Centereach, NY 11720"
type input "93 Joan Ave, Centereach, NY 11720"
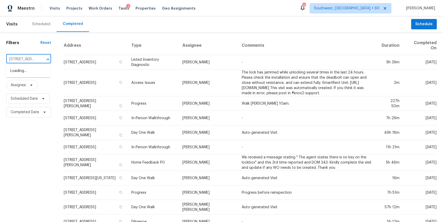
scroll to position [0, 33]
click at [21, 76] on li "93 Joan Ave, Centereach, NY 11720" at bounding box center [28, 74] width 44 height 14
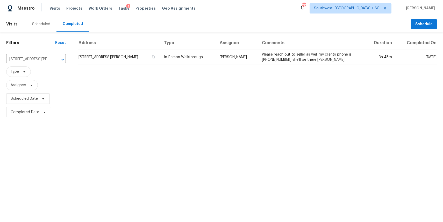
click at [241, 64] on table "Address Type Assignee Comments Duration Completed On 93 Joan Ave, Centereach, N…" at bounding box center [257, 50] width 359 height 28
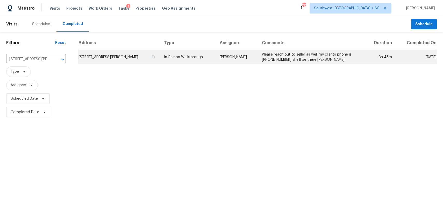
click at [253, 63] on td "[PERSON_NAME]" at bounding box center [237, 57] width 42 height 15
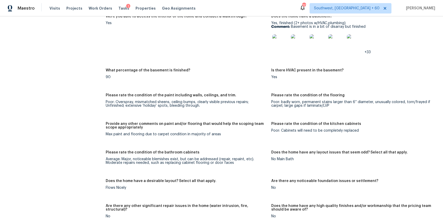
scroll to position [724, 0]
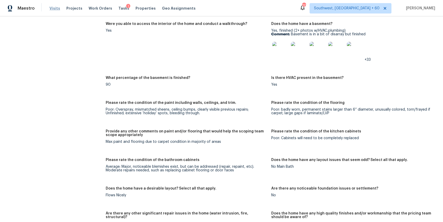
click at [51, 7] on span "Visits" at bounding box center [54, 8] width 11 height 5
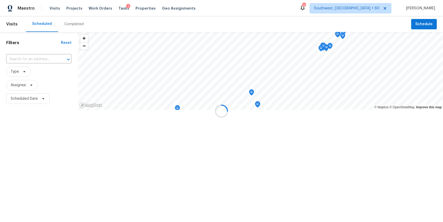
click at [76, 21] on div at bounding box center [221, 111] width 443 height 222
click at [76, 21] on div "Completed" at bounding box center [74, 24] width 32 height 16
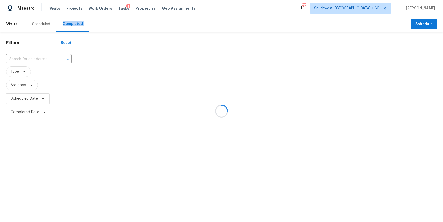
click at [76, 21] on div at bounding box center [221, 111] width 443 height 222
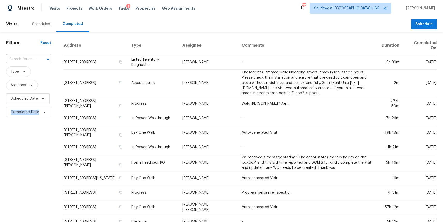
click at [22, 61] on input "text" at bounding box center [21, 59] width 30 height 8
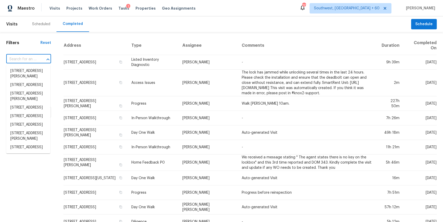
click at [22, 61] on input "text" at bounding box center [21, 59] width 30 height 8
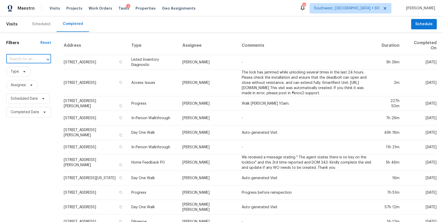
paste input "7507 Daugherty St, Austin, TX 78757"
type input "7507 Daugherty St, Austin, TX 78757"
click at [33, 70] on li "7507 Daugherty St, Austin, TX 78757" at bounding box center [28, 74] width 44 height 14
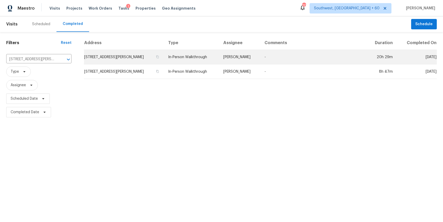
click at [231, 55] on td "[PERSON_NAME]" at bounding box center [239, 57] width 41 height 15
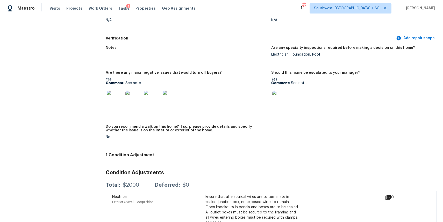
scroll to position [1167, 0]
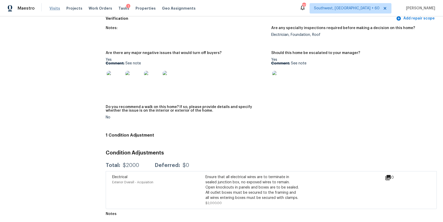
click at [55, 7] on span "Visits" at bounding box center [54, 8] width 11 height 5
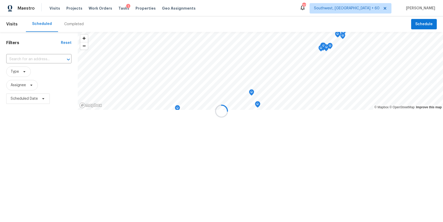
click at [75, 24] on div at bounding box center [221, 111] width 443 height 222
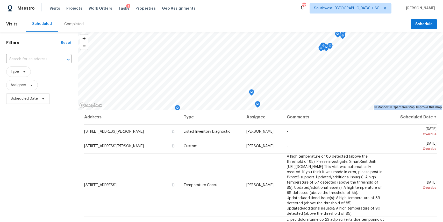
click at [75, 24] on div "Completed" at bounding box center [73, 24] width 19 height 5
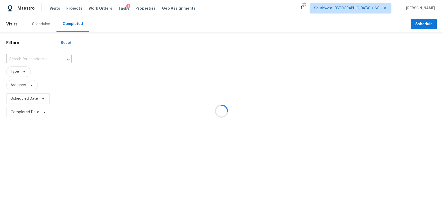
click at [34, 55] on div at bounding box center [221, 111] width 443 height 222
click at [34, 57] on div at bounding box center [221, 111] width 443 height 222
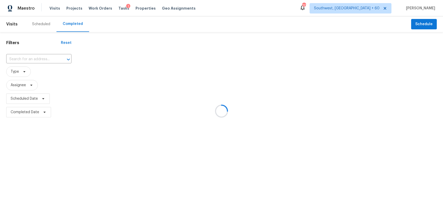
click at [34, 57] on input "text" at bounding box center [31, 59] width 51 height 8
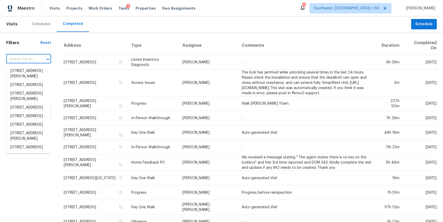
click at [34, 57] on input "text" at bounding box center [21, 59] width 30 height 8
paste input "186 N Shasta St, Casa Grande, AZ 85122"
type input "186 N Shasta St, Casa Grande, AZ 85122"
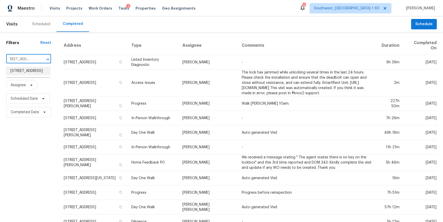
click at [26, 71] on li "186 N Shasta St, Casa Grande, AZ 85122" at bounding box center [28, 71] width 44 height 9
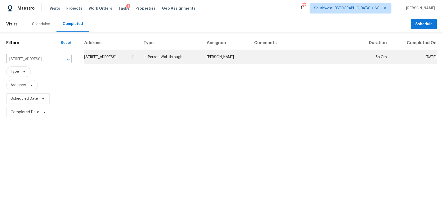
click at [188, 60] on td "In-Person Walkthrough" at bounding box center [170, 57] width 63 height 15
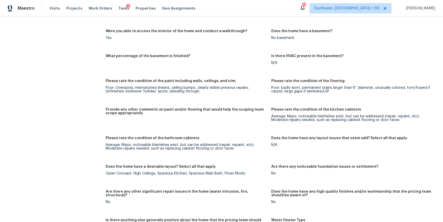
scroll to position [726, 0]
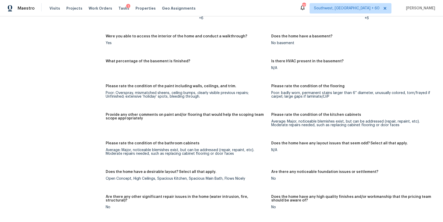
click at [50, 4] on div "Visits Projects Work Orders Tasks 1 Properties Geo Assignments" at bounding box center [125, 8] width 152 height 10
click at [53, 10] on span "Visits" at bounding box center [54, 8] width 11 height 5
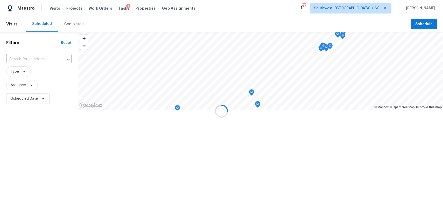
click at [77, 24] on div at bounding box center [221, 111] width 443 height 222
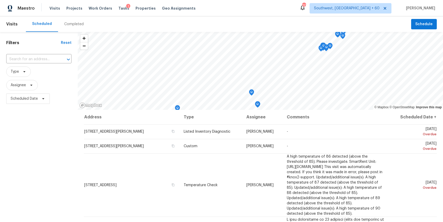
click at [77, 24] on div "Completed" at bounding box center [73, 24] width 19 height 5
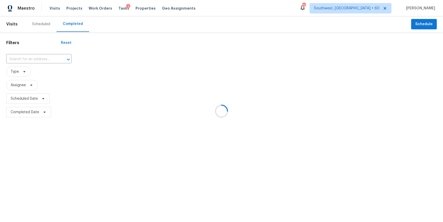
click at [49, 59] on div at bounding box center [221, 111] width 443 height 222
click at [35, 56] on div at bounding box center [221, 111] width 443 height 222
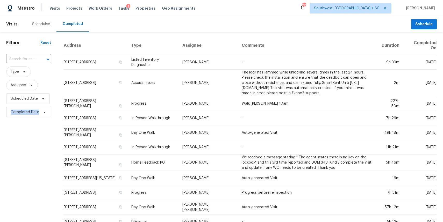
click at [35, 56] on input "text" at bounding box center [21, 59] width 30 height 8
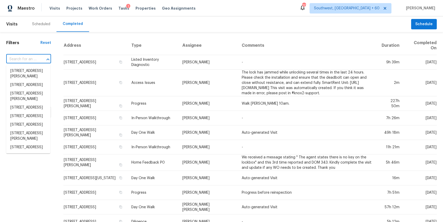
paste input "8583 W Pelican Pl, Tucson, AZ 85757"
type input "8583 W Pelican Pl, Tucson, AZ 85757"
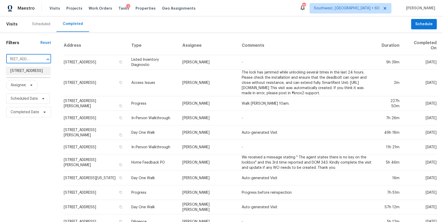
click at [34, 73] on li "8583 W Pelican Pl, Tucson, AZ 85757" at bounding box center [28, 71] width 44 height 9
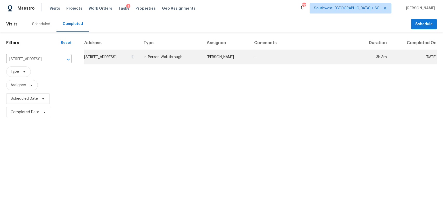
click at [190, 55] on td "In-Person Walkthrough" at bounding box center [170, 57] width 63 height 15
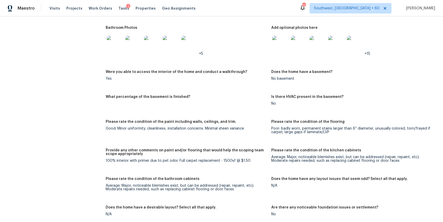
scroll to position [711, 0]
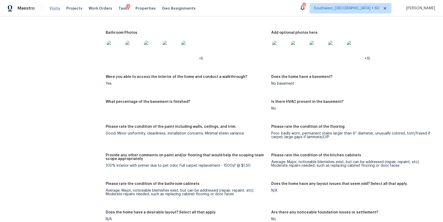
click at [52, 8] on span "Visits" at bounding box center [54, 8] width 11 height 5
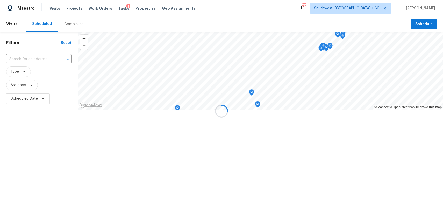
click at [79, 25] on div at bounding box center [221, 111] width 443 height 222
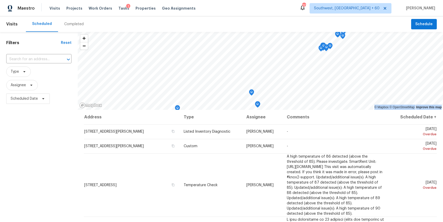
click at [79, 25] on div "Completed" at bounding box center [73, 24] width 19 height 5
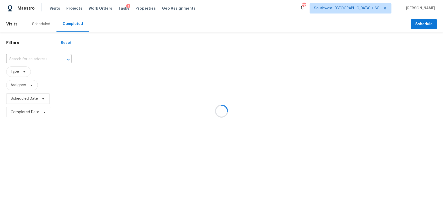
click at [25, 53] on div at bounding box center [221, 111] width 443 height 222
click at [27, 59] on div at bounding box center [221, 111] width 443 height 222
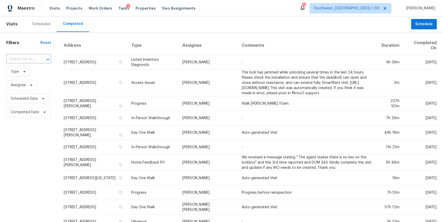
click at [27, 59] on input "text" at bounding box center [21, 59] width 30 height 8
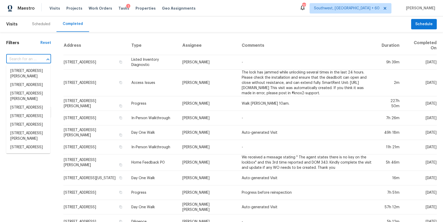
click at [27, 59] on input "text" at bounding box center [21, 59] width 30 height 8
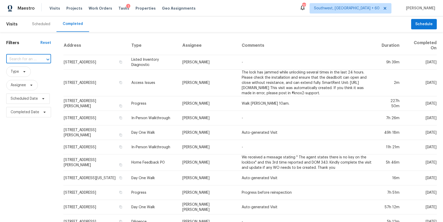
paste input "12406 Ashley Pl, San Antonio, TX 78247"
type input "12406 Ashley Pl, San Antonio, TX 78247"
click at [33, 71] on li "12406 Ashley Pl, San Antonio, TX 78247" at bounding box center [28, 74] width 44 height 14
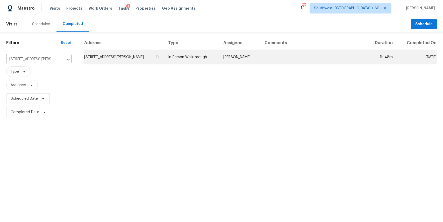
click at [210, 58] on td "In-Person Walkthrough" at bounding box center [191, 57] width 55 height 15
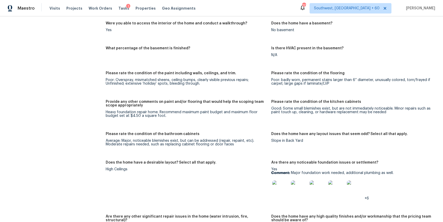
scroll to position [705, 0]
click at [50, 10] on span "Visits" at bounding box center [54, 8] width 11 height 5
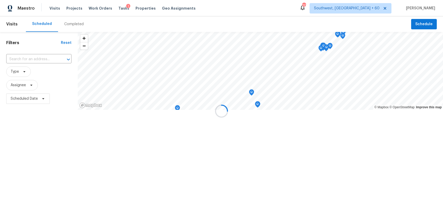
click at [79, 24] on div at bounding box center [221, 111] width 443 height 222
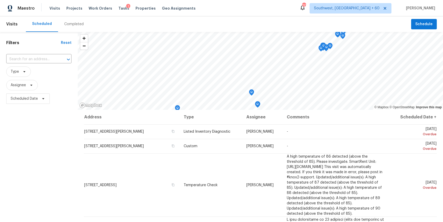
click at [79, 24] on div "Completed" at bounding box center [73, 24] width 19 height 5
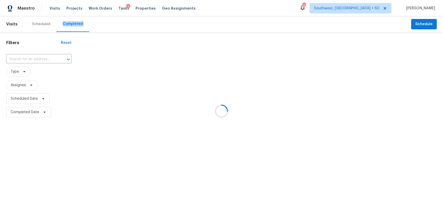
click at [79, 24] on div at bounding box center [221, 111] width 443 height 222
click at [34, 57] on div at bounding box center [221, 111] width 443 height 222
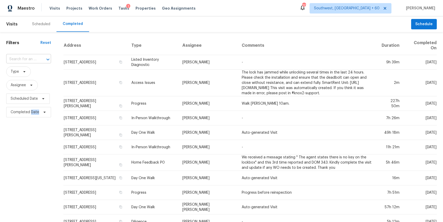
click at [30, 58] on input "text" at bounding box center [21, 59] width 30 height 8
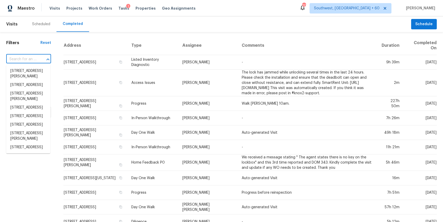
paste input "7503 Daugherty St, Austin, TX 78757"
type input "7503 Daugherty St, Austin, TX 78757"
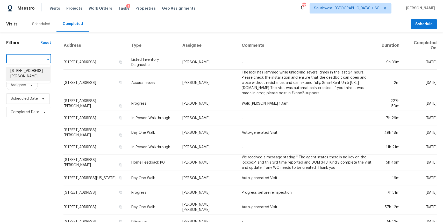
click at [30, 71] on li "7503 Daugherty St, Austin, TX 78757" at bounding box center [28, 74] width 44 height 14
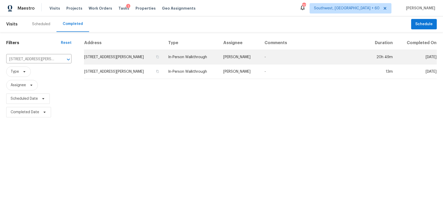
click at [225, 63] on td "[PERSON_NAME]" at bounding box center [239, 57] width 41 height 15
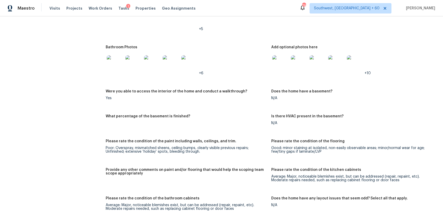
scroll to position [503, 0]
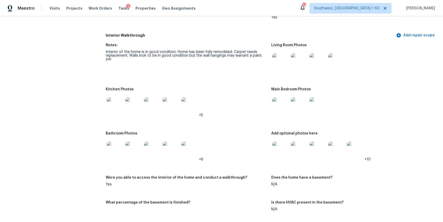
click at [284, 63] on img at bounding box center [280, 61] width 17 height 17
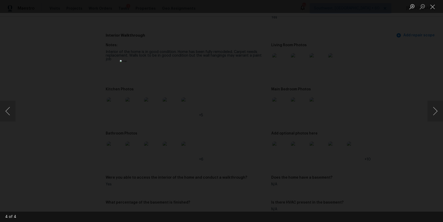
click at [342, 87] on div "Lightbox" at bounding box center [221, 111] width 443 height 222
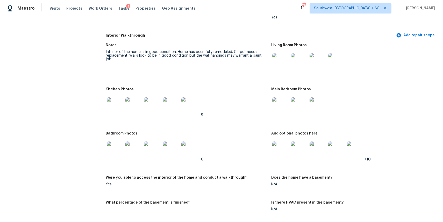
click at [280, 151] on img at bounding box center [280, 149] width 17 height 17
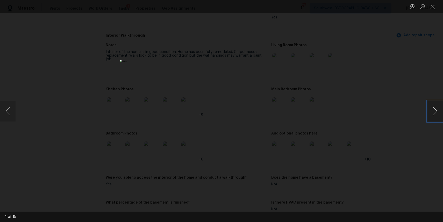
click at [437, 108] on button "Next image" at bounding box center [436, 111] width 16 height 21
click at [404, 81] on div "Lightbox" at bounding box center [221, 111] width 443 height 222
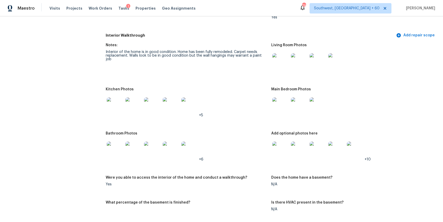
click at [116, 105] on img at bounding box center [115, 105] width 17 height 17
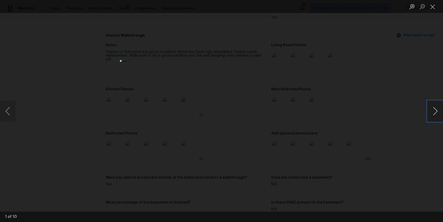
click at [430, 115] on button "Next image" at bounding box center [436, 111] width 16 height 21
click at [407, 103] on div "Lightbox" at bounding box center [221, 111] width 443 height 222
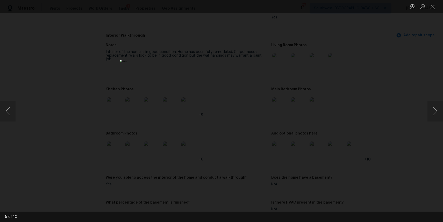
click at [257, 128] on img "Lightbox" at bounding box center [221, 111] width 203 height 102
click at [328, 114] on div "Lightbox" at bounding box center [221, 111] width 443 height 222
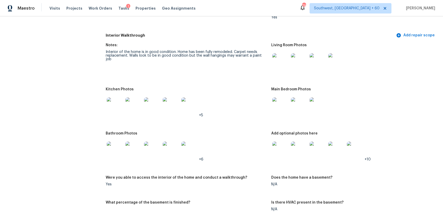
click at [115, 150] on img at bounding box center [115, 149] width 17 height 17
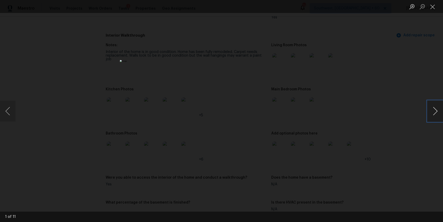
click at [440, 106] on button "Next image" at bounding box center [436, 111] width 16 height 21
click at [361, 120] on div "Lightbox" at bounding box center [221, 111] width 443 height 222
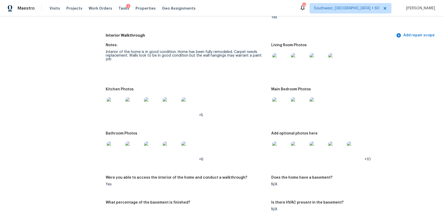
click at [119, 150] on img at bounding box center [115, 149] width 17 height 17
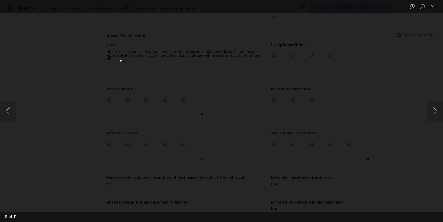
click at [380, 111] on div "Lightbox" at bounding box center [221, 111] width 443 height 222
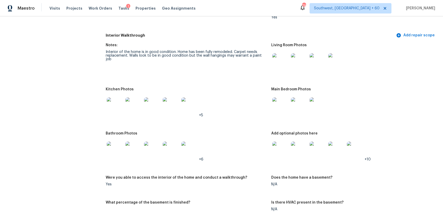
click at [108, 105] on img at bounding box center [115, 105] width 17 height 17
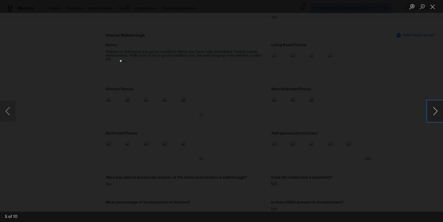
click at [432, 106] on button "Next image" at bounding box center [436, 111] width 16 height 21
click at [378, 86] on div "Lightbox" at bounding box center [221, 111] width 443 height 222
click at [352, 141] on div "Lightbox" at bounding box center [221, 111] width 443 height 222
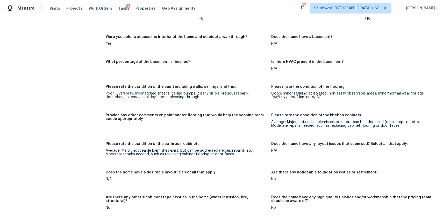
scroll to position [460, 0]
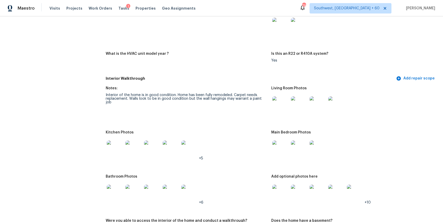
click at [58, 9] on div "Visits Projects Work Orders Tasks 1 Properties Geo Assignments" at bounding box center [125, 8] width 152 height 10
click at [53, 8] on span "Visits" at bounding box center [54, 8] width 11 height 5
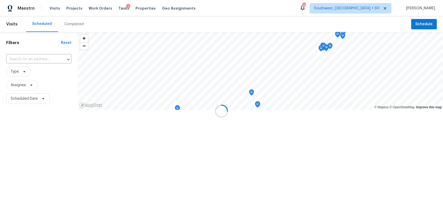
click at [68, 24] on div at bounding box center [221, 111] width 443 height 222
click at [68, 24] on div "Completed" at bounding box center [73, 24] width 19 height 5
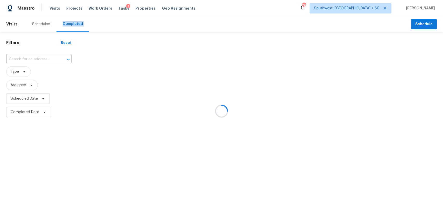
click at [68, 24] on div at bounding box center [221, 111] width 443 height 222
click at [33, 55] on div at bounding box center [221, 111] width 443 height 222
click at [34, 57] on div at bounding box center [221, 111] width 443 height 222
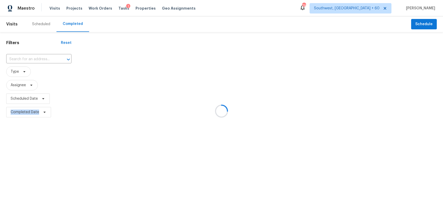
click at [34, 57] on div at bounding box center [221, 111] width 443 height 222
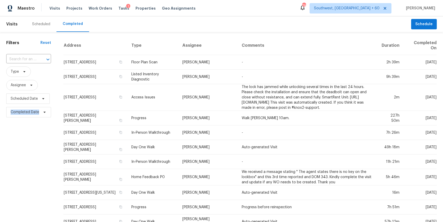
click at [34, 57] on input "text" at bounding box center [21, 59] width 30 height 8
paste input "3144 Pebblebrook Ct, Garland, TX 75044"
type input "3144 Pebblebrook Ct, Garland, TX 75044"
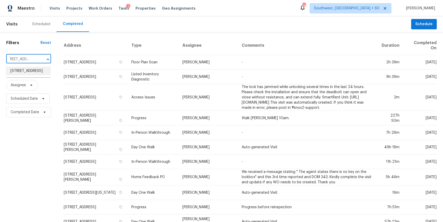
click at [28, 75] on li "3144 Pebblebrook Ct, Garland, TX 75044" at bounding box center [28, 71] width 44 height 9
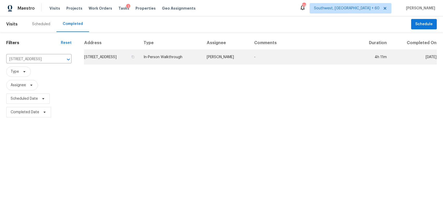
click at [190, 51] on td "In-Person Walkthrough" at bounding box center [170, 57] width 63 height 15
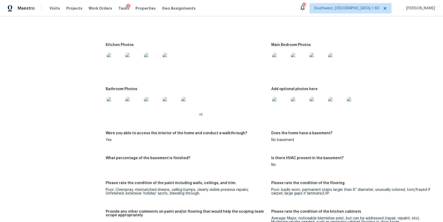
scroll to position [566, 0]
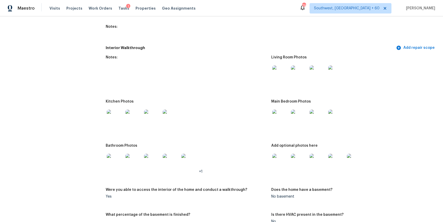
click at [276, 73] on img at bounding box center [280, 73] width 17 height 17
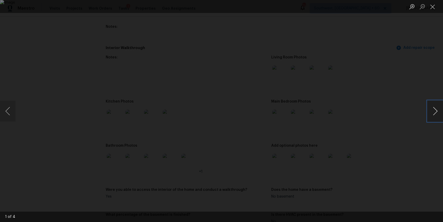
click at [429, 111] on button "Next image" at bounding box center [436, 111] width 16 height 21
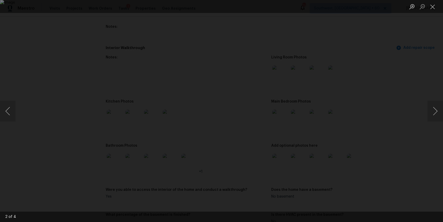
click at [410, 101] on div "Lightbox" at bounding box center [221, 111] width 443 height 222
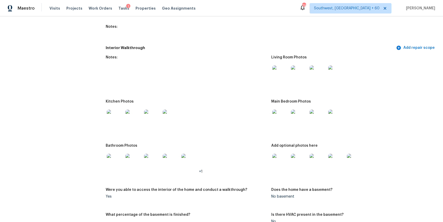
click at [279, 127] on div at bounding box center [280, 117] width 19 height 23
click at [284, 115] on img at bounding box center [280, 117] width 17 height 17
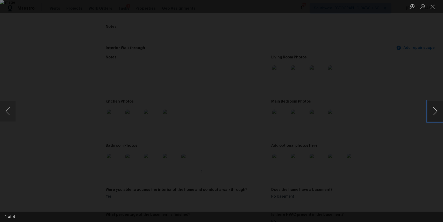
click at [438, 110] on button "Next image" at bounding box center [436, 111] width 16 height 21
click at [399, 113] on div "Lightbox" at bounding box center [221, 111] width 443 height 222
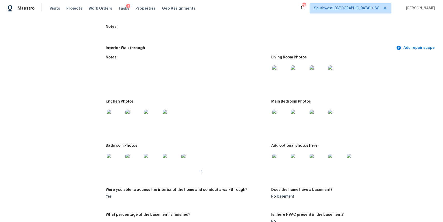
click at [116, 158] on img at bounding box center [115, 161] width 17 height 17
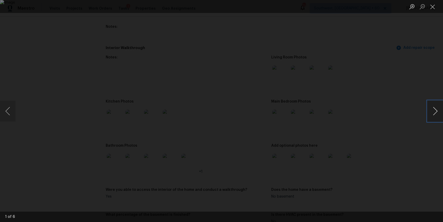
click at [435, 110] on button "Next image" at bounding box center [436, 111] width 16 height 21
click at [418, 103] on div "Lightbox" at bounding box center [221, 111] width 443 height 222
click at [380, 114] on div "Lightbox" at bounding box center [221, 111] width 443 height 222
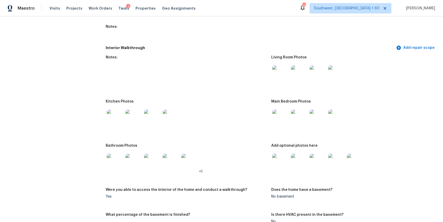
click at [380, 114] on div "Lightbox" at bounding box center [221, 111] width 443 height 222
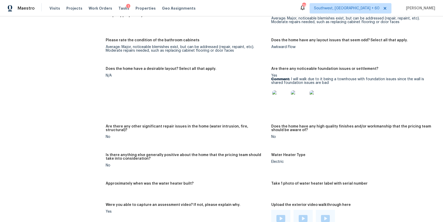
scroll to position [794, 0]
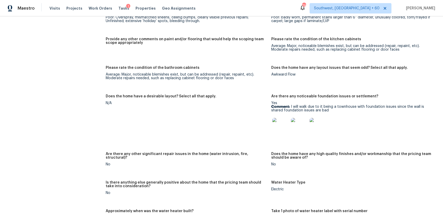
click at [283, 130] on img at bounding box center [280, 126] width 17 height 17
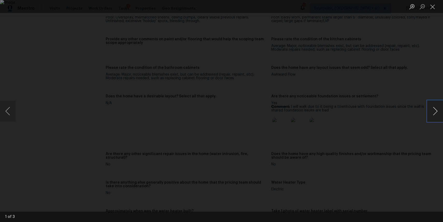
click at [438, 110] on button "Next image" at bounding box center [436, 111] width 16 height 21
click at [411, 131] on div "Lightbox" at bounding box center [221, 111] width 443 height 222
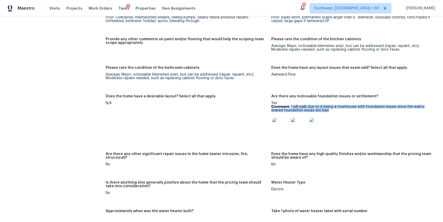
drag, startPoint x: 291, startPoint y: 106, endPoint x: 333, endPoint y: 111, distance: 42.5
click at [333, 111] on p "Comment: I will walk due to it being a townhouse with foundation issues since t…" at bounding box center [351, 108] width 161 height 7
copy p "I will walk due to it being a townhouse with foundation issues since the wall i…"
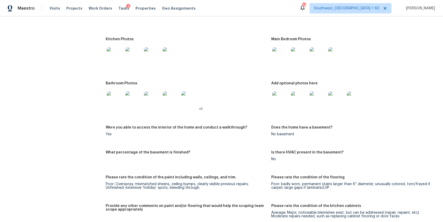
scroll to position [618, 0]
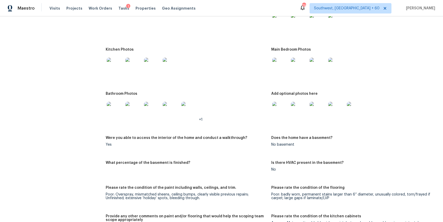
click at [114, 65] on img at bounding box center [115, 66] width 17 height 17
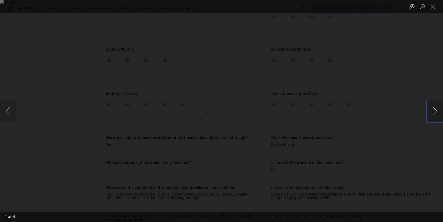
click at [438, 113] on button "Next image" at bounding box center [436, 111] width 16 height 21
click at [367, 104] on div "Lightbox" at bounding box center [221, 111] width 443 height 222
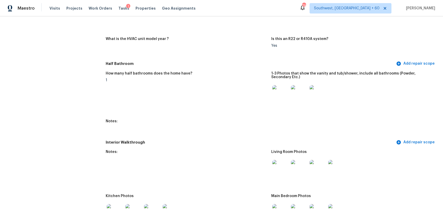
scroll to position [547, 0]
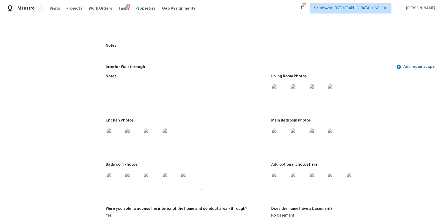
click at [279, 93] on img at bounding box center [280, 92] width 17 height 17
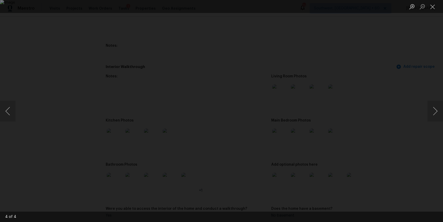
click at [401, 120] on div "Lightbox" at bounding box center [221, 111] width 443 height 222
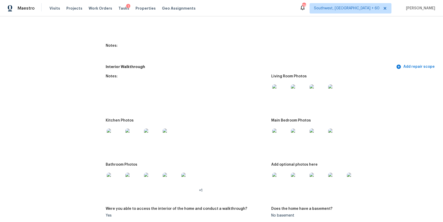
click at [401, 120] on div "Lightbox" at bounding box center [221, 111] width 443 height 222
click at [279, 132] on img at bounding box center [280, 136] width 17 height 17
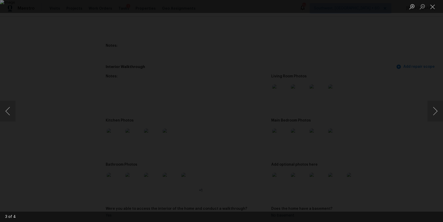
click at [412, 113] on div "Lightbox" at bounding box center [221, 111] width 443 height 222
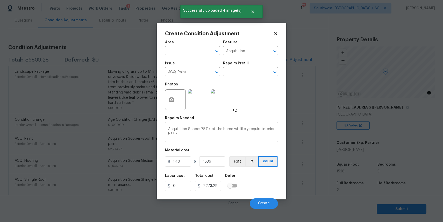
scroll to position [80, 0]
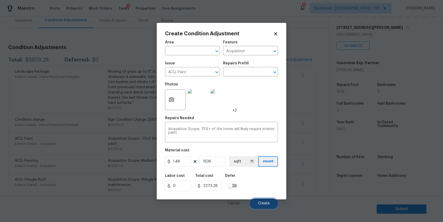
click at [265, 201] on button "Create" at bounding box center [264, 203] width 28 height 10
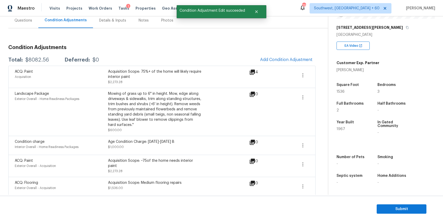
click at [289, 50] on div "Condition Adjustments Total: $8082.56 Deferred: $0 Add Condition Adjustment ACQ…" at bounding box center [161, 129] width 307 height 177
click at [289, 58] on span "Add Condition Adjustment" at bounding box center [286, 59] width 52 height 5
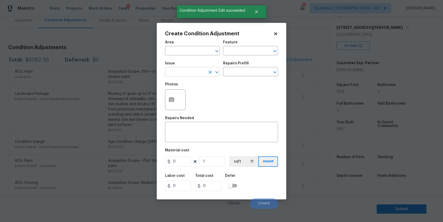
click at [191, 71] on input "text" at bounding box center [185, 72] width 40 height 8
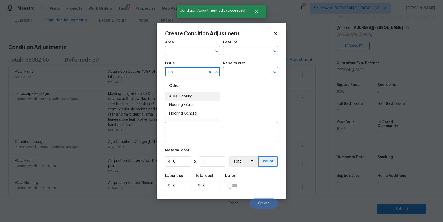
click at [192, 96] on li "ACQ: Flooring" at bounding box center [192, 96] width 55 height 9
type input "ACQ: Flooring"
click at [244, 74] on input "text" at bounding box center [243, 72] width 40 height 8
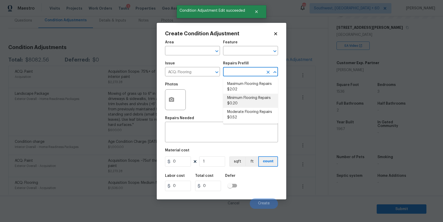
click at [255, 98] on li "Minimum Flooring Repairs $0.20" at bounding box center [250, 101] width 55 height 14
type input "Acquisition"
type textarea "Acquisition Scope: Minimum flooring repairs"
type input "0.2"
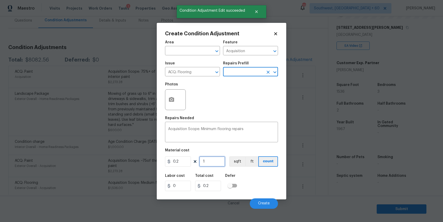
click at [214, 162] on input "1" at bounding box center [212, 161] width 26 height 10
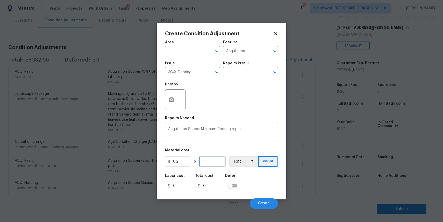
type input "0"
type input "1"
type input "0.2"
type input "15"
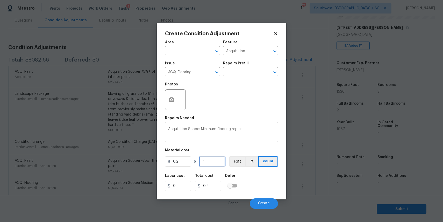
type input "3"
type input "153"
type input "30.6"
type input "1536"
type input "307.2"
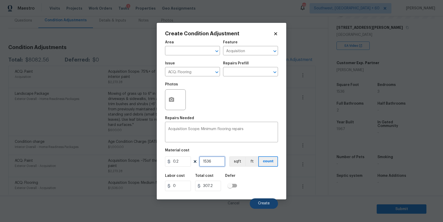
type input "1536"
click at [260, 202] on span "Create" at bounding box center [264, 203] width 12 height 4
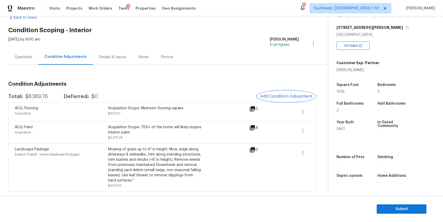
scroll to position [0, 0]
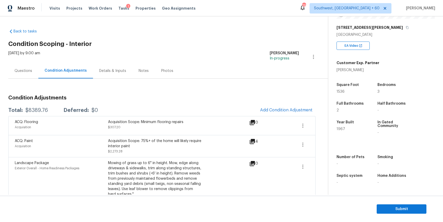
click at [39, 77] on div "Condition Adjustments" at bounding box center [65, 70] width 55 height 15
click at [28, 73] on div "Questions" at bounding box center [23, 70] width 30 height 15
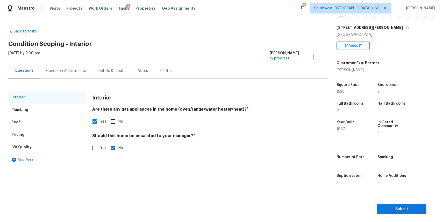
click at [60, 72] on div "Condition Adjustments" at bounding box center [66, 70] width 40 height 5
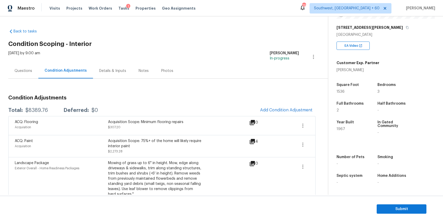
click at [41, 110] on div "$8389.76" at bounding box center [36, 110] width 23 height 5
copy div "$8389.76"
click at [32, 61] on div "[DATE] by 9:00 am" at bounding box center [24, 57] width 32 height 12
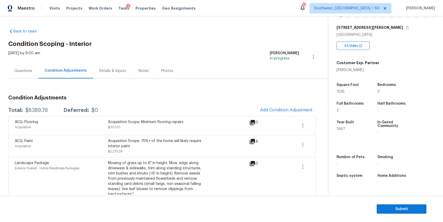
click at [32, 61] on div "[DATE] by 9:00 am" at bounding box center [24, 57] width 32 height 12
click at [32, 70] on div "Questions" at bounding box center [23, 70] width 30 height 15
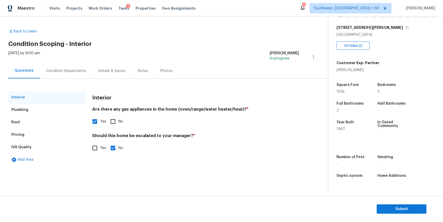
click at [407, 203] on section "Submit" at bounding box center [221, 208] width 443 height 26
click at [408, 208] on span "Submit" at bounding box center [401, 208] width 41 height 6
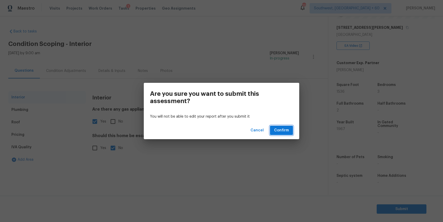
click at [285, 130] on span "Confirm" at bounding box center [281, 130] width 15 height 6
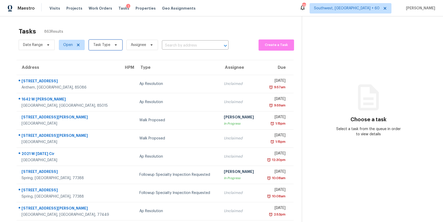
click at [114, 44] on icon at bounding box center [116, 45] width 4 height 4
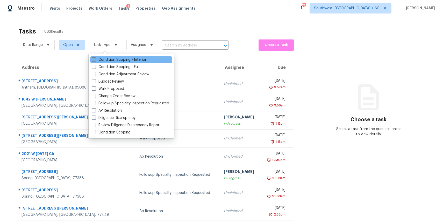
click at [137, 58] on label "Condition Scoping - Interior" at bounding box center [119, 59] width 55 height 5
click at [95, 58] on input "Condition Scoping - Interior" at bounding box center [93, 58] width 3 height 3
checkbox input "true"
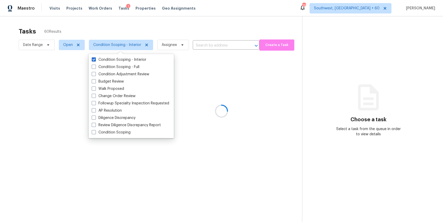
click at [174, 30] on div at bounding box center [221, 111] width 443 height 222
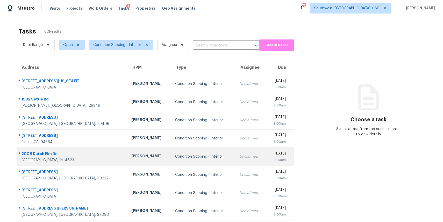
scroll to position [48, 0]
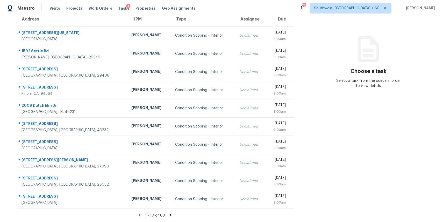
click at [167, 213] on div "1 - 10 of 60" at bounding box center [155, 214] width 294 height 5
click at [170, 213] on icon at bounding box center [171, 214] width 2 height 3
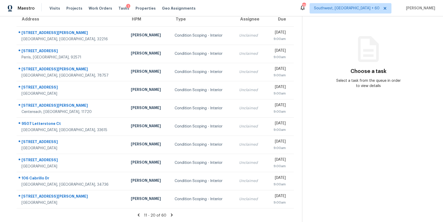
click at [169, 213] on icon at bounding box center [171, 214] width 5 height 5
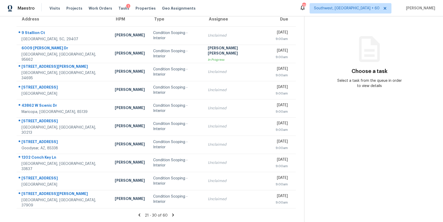
click at [171, 213] on icon at bounding box center [173, 214] width 5 height 5
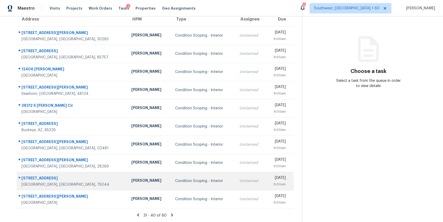
click at [179, 179] on div "Condition Scoping - Interior" at bounding box center [203, 180] width 56 height 5
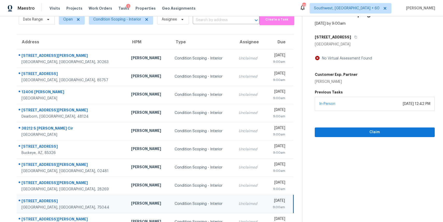
scroll to position [0, 0]
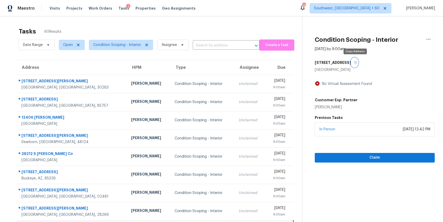
click at [355, 62] on icon "button" at bounding box center [355, 62] width 3 height 3
click at [219, 48] on input "text" at bounding box center [219, 45] width 52 height 8
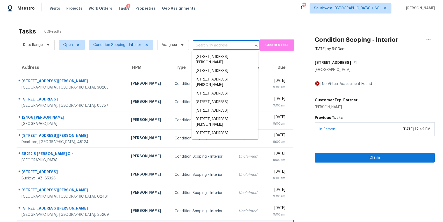
paste input "3144 Pebblebrook Ct, Garland, TX 75044"
type input "3144 Pebblebrook Ct, Garland, TX 75044"
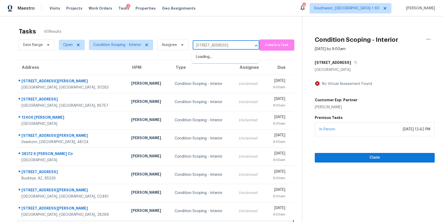
scroll to position [0, 20]
click at [215, 56] on li "3144 Pebblebrook Ct, Garland, TX 75044" at bounding box center [225, 57] width 67 height 9
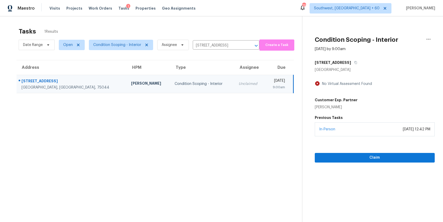
click at [269, 87] on div "9:00am" at bounding box center [277, 86] width 16 height 5
click at [359, 159] on span "Claim" at bounding box center [375, 157] width 112 height 6
click at [362, 162] on section "Condition Scoping - Interior Aug 22nd 2025 by 9:00am 3144 Pebblebrook Ct Garlan…" at bounding box center [368, 127] width 133 height 222
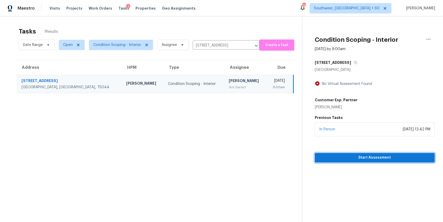
click at [360, 154] on span "Start Assessment" at bounding box center [375, 157] width 112 height 6
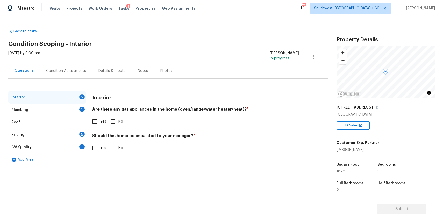
click at [113, 131] on div "Interior Are there any gas appliances in the home (oven/range/water heater/heat…" at bounding box center [195, 125] width 207 height 68
click at [114, 126] on input "No" at bounding box center [113, 121] width 11 height 11
checkbox input "true"
click at [100, 148] on span "Yes" at bounding box center [103, 147] width 6 height 5
click at [100, 148] on input "Yes" at bounding box center [94, 147] width 11 height 11
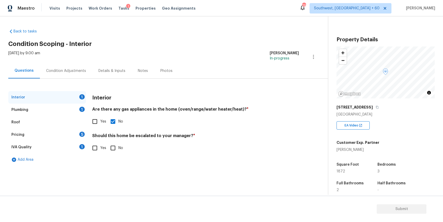
checkbox input "true"
click at [77, 109] on div "Plumbing 1" at bounding box center [47, 109] width 78 height 12
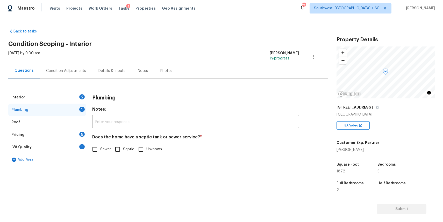
click at [91, 147] on input "Sewer" at bounding box center [94, 149] width 11 height 11
checkbox input "true"
click at [74, 138] on div "Pricing 5" at bounding box center [47, 134] width 78 height 12
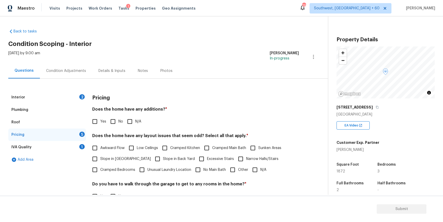
click at [138, 117] on label "N/A" at bounding box center [132, 121] width 17 height 11
click at [135, 117] on input "N/A" at bounding box center [129, 121] width 11 height 11
checkbox input "true"
click at [262, 169] on span "N/A" at bounding box center [263, 169] width 6 height 5
click at [260, 169] on input "N/A" at bounding box center [255, 169] width 11 height 11
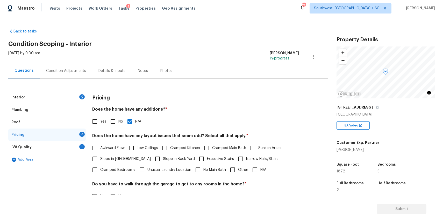
checkbox input "true"
click at [131, 152] on input "Low Ceilings" at bounding box center [131, 148] width 11 height 11
checkbox input "true"
click at [116, 150] on span "Awkward Flow" at bounding box center [112, 148] width 24 height 5
click at [100, 150] on input "Awkward Flow" at bounding box center [94, 148] width 11 height 11
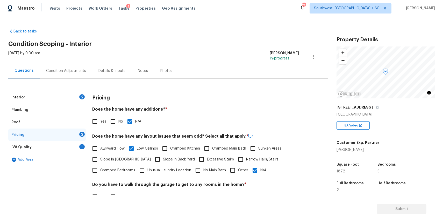
checkbox input "true"
click at [132, 150] on input "Low Ceilings" at bounding box center [131, 148] width 11 height 11
checkbox input "false"
click at [257, 167] on input "N/A" at bounding box center [255, 169] width 11 height 11
checkbox input "false"
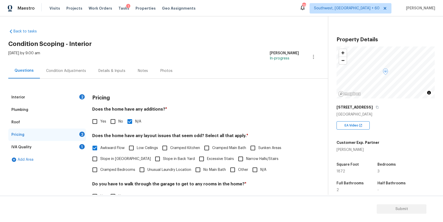
scroll to position [68, 0]
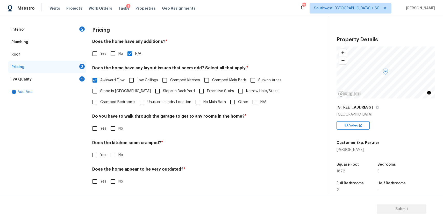
click at [117, 131] on input "No" at bounding box center [113, 128] width 11 height 11
checkbox input "true"
click at [120, 155] on span "No" at bounding box center [120, 155] width 5 height 5
click at [118, 155] on input "No" at bounding box center [113, 155] width 11 height 11
checkbox input "true"
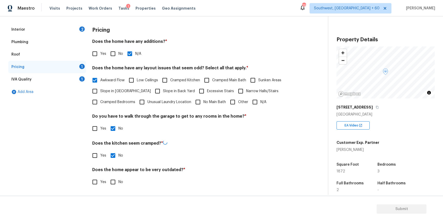
click at [117, 179] on input "No" at bounding box center [113, 181] width 11 height 11
checkbox input "true"
click at [72, 76] on div "IVA Quality 1" at bounding box center [47, 79] width 78 height 12
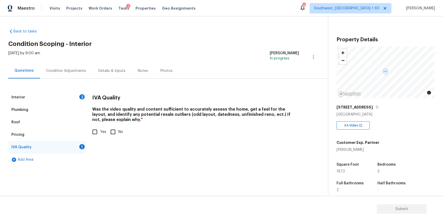
scroll to position [0, 0]
click at [100, 134] on label "Yes" at bounding box center [97, 131] width 17 height 11
click at [100, 134] on input "Yes" at bounding box center [94, 131] width 11 height 11
checkbox input "true"
click at [73, 63] on div "Condition Adjustments" at bounding box center [66, 70] width 52 height 15
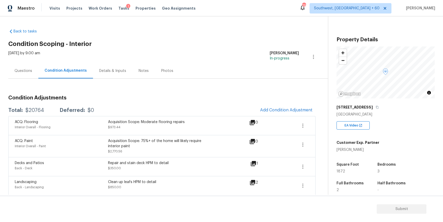
click at [31, 72] on div "Questions" at bounding box center [24, 70] width 18 height 5
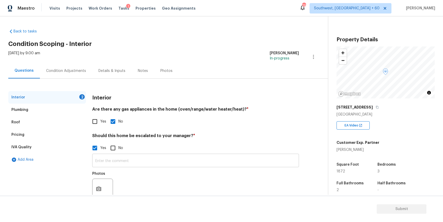
click at [118, 166] on input "text" at bounding box center [195, 161] width 207 height 12
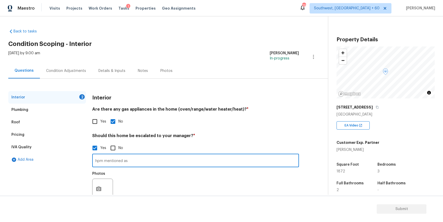
paste input "I will walk due to it being a townhouse with foundation issues since the wall i…"
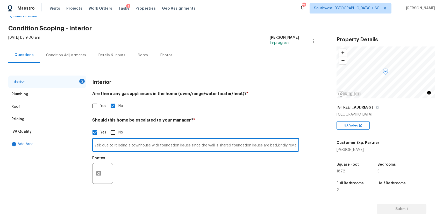
type input "hpm mentioned as I will walk due to it being a townhouse with foundation issues…"
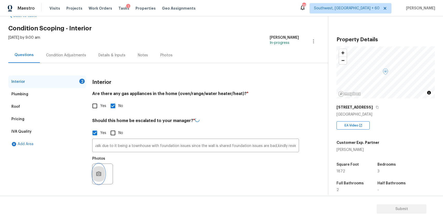
click at [99, 177] on button "button" at bounding box center [98, 173] width 12 height 20
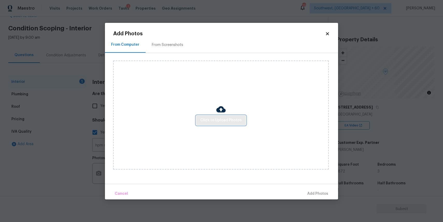
click at [225, 120] on span "Click to Upload Photos" at bounding box center [220, 120] width 41 height 6
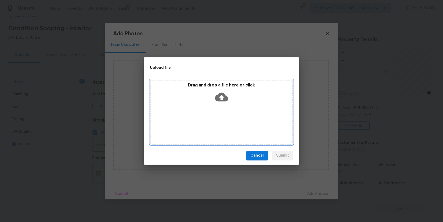
click at [225, 120] on div "Drag and drop a file here or click" at bounding box center [221, 112] width 143 height 65
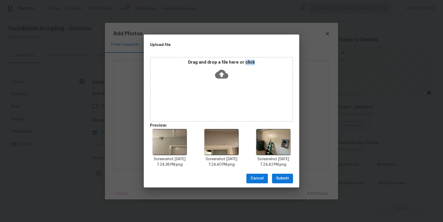
click at [282, 177] on span "Submit" at bounding box center [282, 178] width 13 height 6
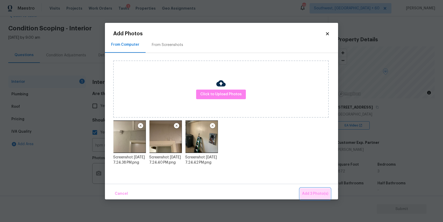
click at [313, 189] on button "Add 3 Photo(s)" at bounding box center [315, 193] width 30 height 11
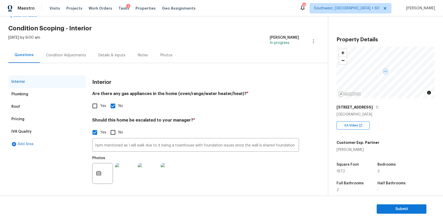
click at [82, 54] on div "Condition Adjustments" at bounding box center [66, 55] width 40 height 5
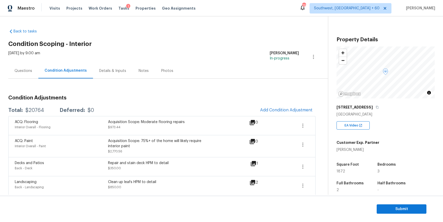
click at [24, 70] on div "Questions" at bounding box center [24, 70] width 18 height 5
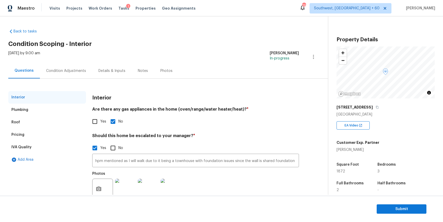
click at [81, 76] on div "Condition Adjustments" at bounding box center [66, 70] width 52 height 15
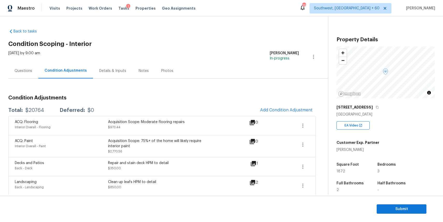
click at [29, 73] on div "Questions" at bounding box center [24, 70] width 18 height 5
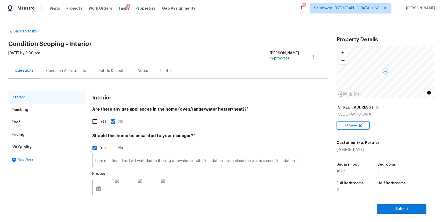
click at [73, 68] on div "Condition Adjustments" at bounding box center [66, 70] width 40 height 5
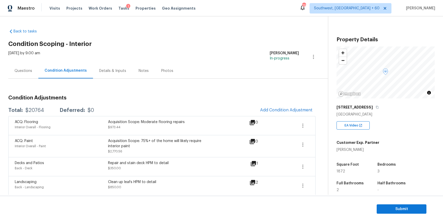
click at [251, 99] on h3 "Condition Adjustments" at bounding box center [161, 97] width 307 height 5
click at [281, 111] on span "Add Condition Adjustment" at bounding box center [286, 110] width 52 height 5
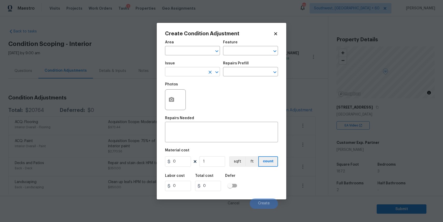
click at [184, 73] on input "text" at bounding box center [185, 72] width 40 height 8
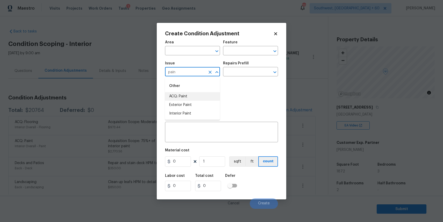
click at [187, 98] on li "ACQ: Paint" at bounding box center [192, 96] width 55 height 9
type input "ACQ: Paint"
click at [234, 71] on input "text" at bounding box center [243, 72] width 40 height 8
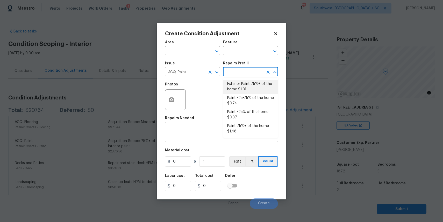
click at [208, 73] on icon "Clear" at bounding box center [210, 71] width 5 height 5
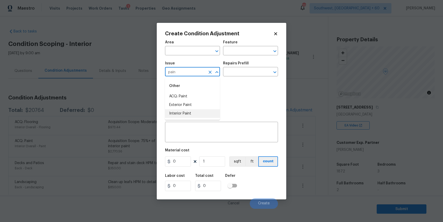
click at [215, 117] on li "Interior Paint" at bounding box center [192, 113] width 55 height 9
type input "Interior Paint"
click at [239, 66] on div "Repairs Prefill" at bounding box center [250, 64] width 55 height 7
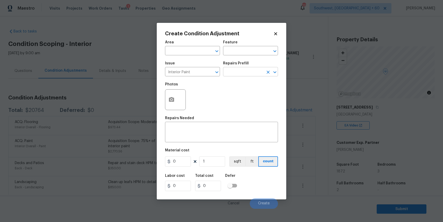
click at [241, 72] on input "text" at bounding box center [243, 72] width 40 height 8
type input "pri"
click at [268, 78] on ul "Primer - Labor Only $0.40" at bounding box center [250, 83] width 55 height 13
click at [266, 82] on li "Primer - Labor Only $0.40" at bounding box center [250, 84] width 55 height 9
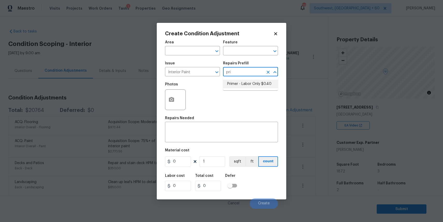
type input "Overall Paint"
type textarea "Interior primer - PRIMER PROVIDED BY OPENDOOR - All nails, screws, drywall anch…"
type input "0.4"
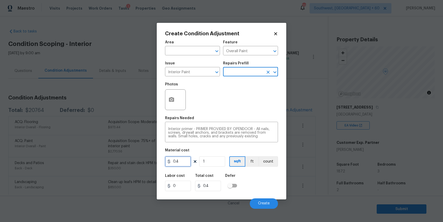
click at [180, 161] on input "0.4" at bounding box center [178, 161] width 26 height 10
type input "200"
click at [170, 107] on button "button" at bounding box center [171, 99] width 12 height 20
type input "200"
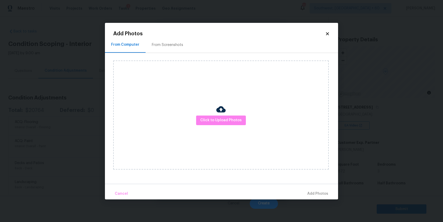
click at [213, 112] on div "Click to Upload Photos" at bounding box center [221, 114] width 216 height 109
click at [215, 114] on div "Click to Upload Photos" at bounding box center [221, 114] width 216 height 109
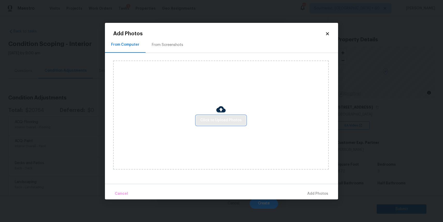
click at [216, 119] on span "Click to Upload Photos" at bounding box center [220, 120] width 41 height 6
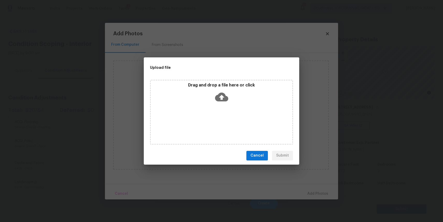
click at [215, 116] on div "Drag and drop a file here or click" at bounding box center [221, 112] width 143 height 65
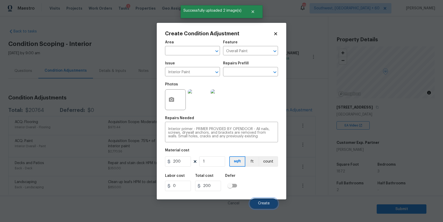
click at [265, 200] on button "Create" at bounding box center [264, 203] width 28 height 10
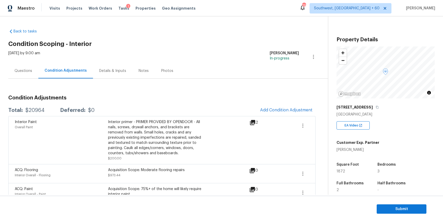
click at [28, 76] on div "Questions" at bounding box center [23, 70] width 30 height 15
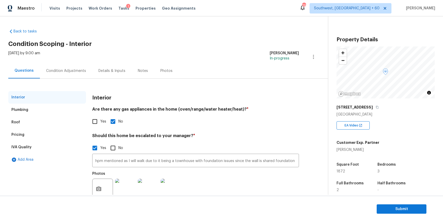
click at [67, 70] on div "Condition Adjustments" at bounding box center [66, 70] width 40 height 5
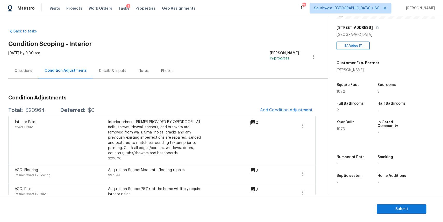
click at [22, 69] on div "Questions" at bounding box center [24, 70] width 18 height 5
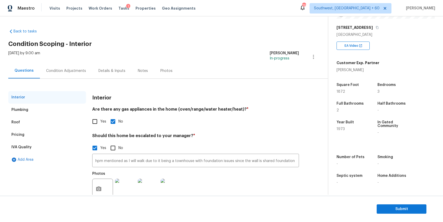
click at [80, 69] on div "Condition Adjustments" at bounding box center [66, 70] width 40 height 5
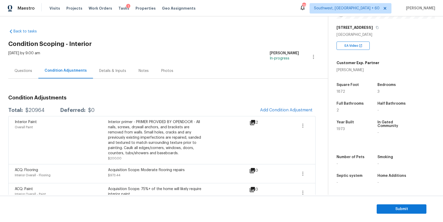
scroll to position [4, 0]
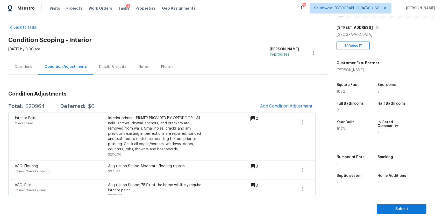
click at [27, 69] on div "Questions" at bounding box center [23, 66] width 30 height 15
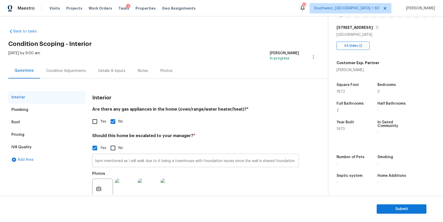
click at [162, 158] on input "hpm mentioned as I will walk due to it being a townhouse with foundation issues…" at bounding box center [195, 161] width 207 height 12
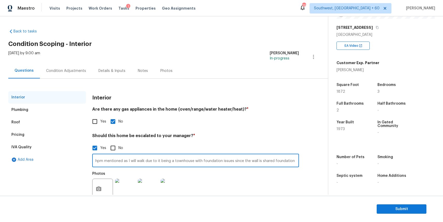
click at [162, 158] on input "hpm mentioned as I will walk due to it being a townhouse with foundation issues…" at bounding box center [195, 161] width 207 height 12
click at [150, 93] on div "Interior" at bounding box center [195, 97] width 207 height 13
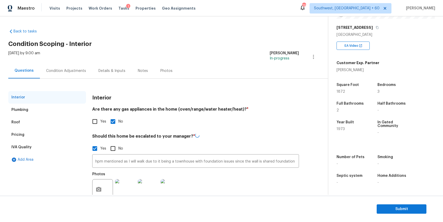
click at [73, 73] on div "Condition Adjustments" at bounding box center [66, 70] width 52 height 15
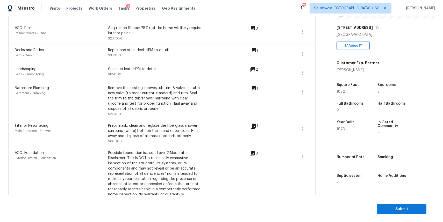
scroll to position [179, 0]
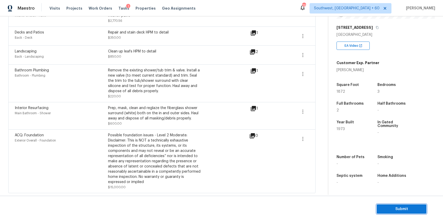
click at [403, 211] on span "Submit" at bounding box center [401, 208] width 41 height 6
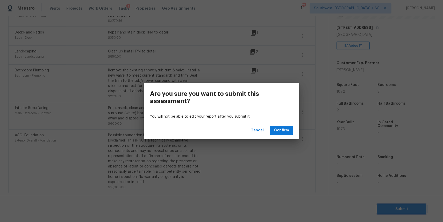
click at [271, 170] on div "Are you sure you want to submit this assessment? You will not be able to edit y…" at bounding box center [221, 111] width 443 height 222
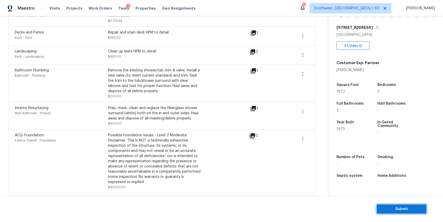
scroll to position [0, 0]
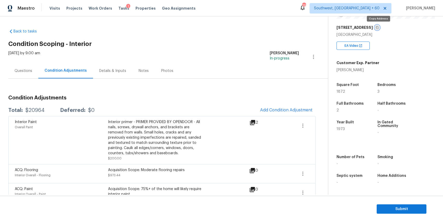
click at [378, 29] on icon "button" at bounding box center [377, 27] width 3 height 3
click at [39, 111] on div "$20964" at bounding box center [34, 110] width 19 height 5
copy div "20964"
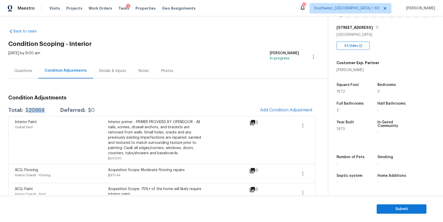
click at [29, 72] on div "Questions" at bounding box center [24, 70] width 18 height 5
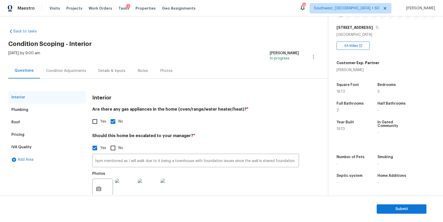
click at [74, 70] on div "Condition Adjustments" at bounding box center [66, 70] width 40 height 5
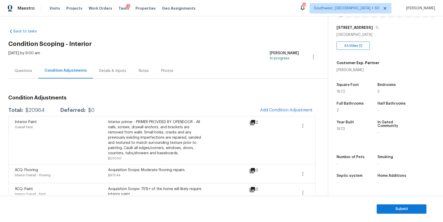
click at [28, 70] on div "Questions" at bounding box center [24, 70] width 18 height 5
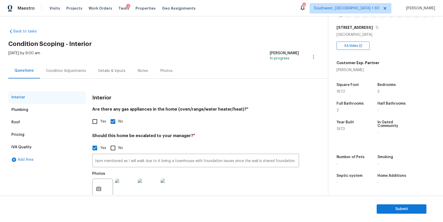
click at [83, 69] on div "Condition Adjustments" at bounding box center [66, 70] width 40 height 5
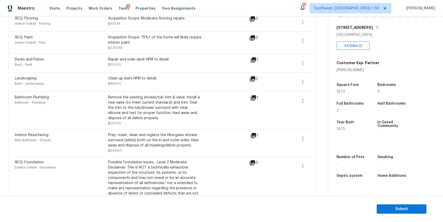
scroll to position [179, 0]
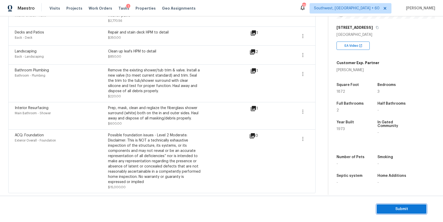
click at [408, 209] on span "Submit" at bounding box center [401, 208] width 41 height 6
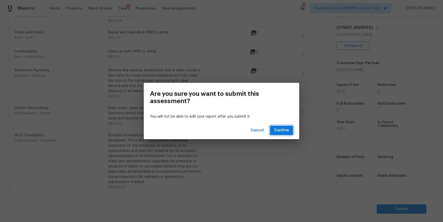
click at [282, 133] on span "Confirm" at bounding box center [281, 130] width 15 height 6
